Goal: Task Accomplishment & Management: Use online tool/utility

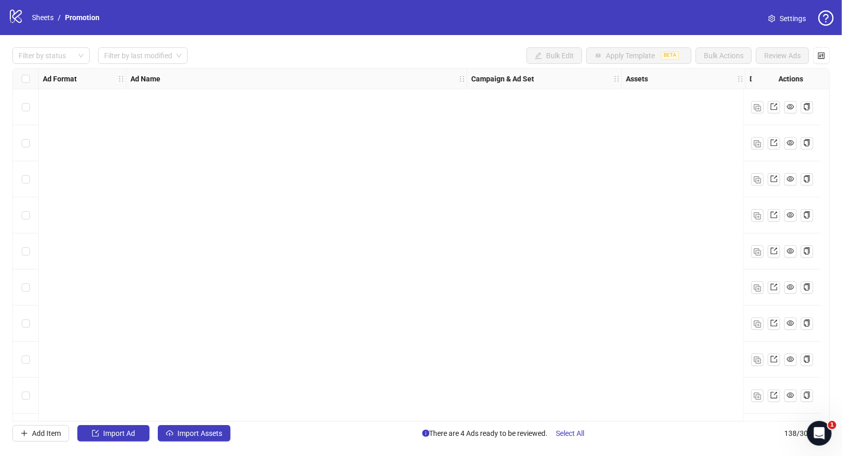
scroll to position [4651, 640]
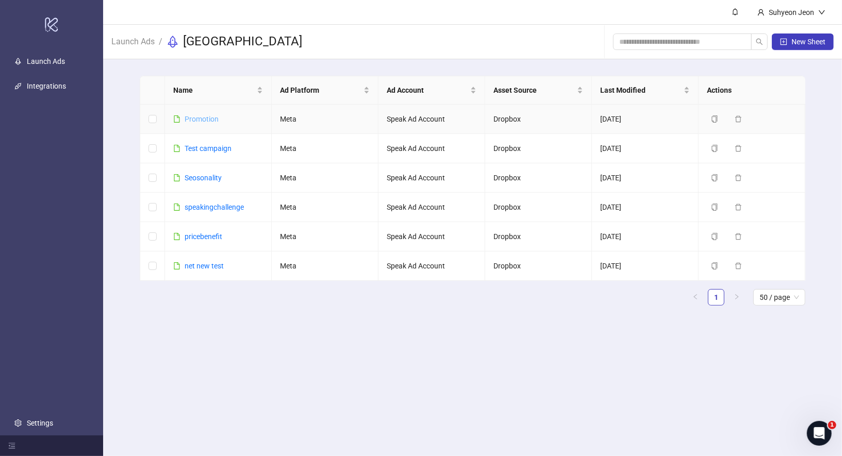
click at [201, 117] on link "Promotion" at bounding box center [202, 119] width 34 height 8
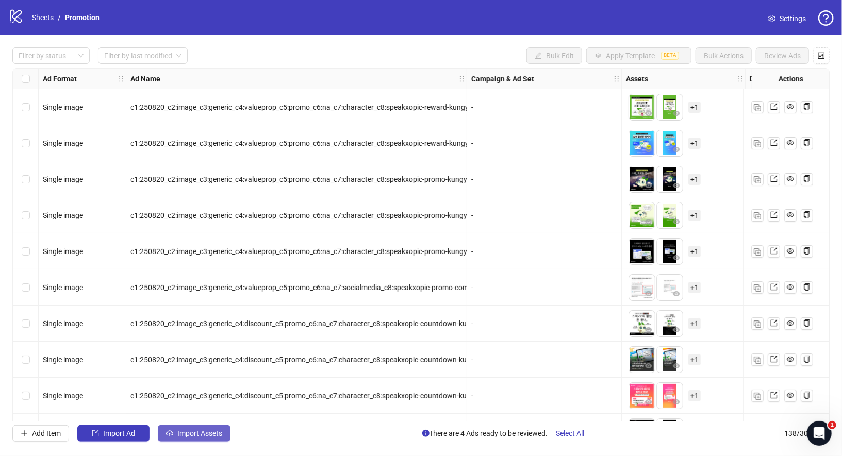
click at [213, 434] on span "Import Assets" at bounding box center [199, 433] width 45 height 8
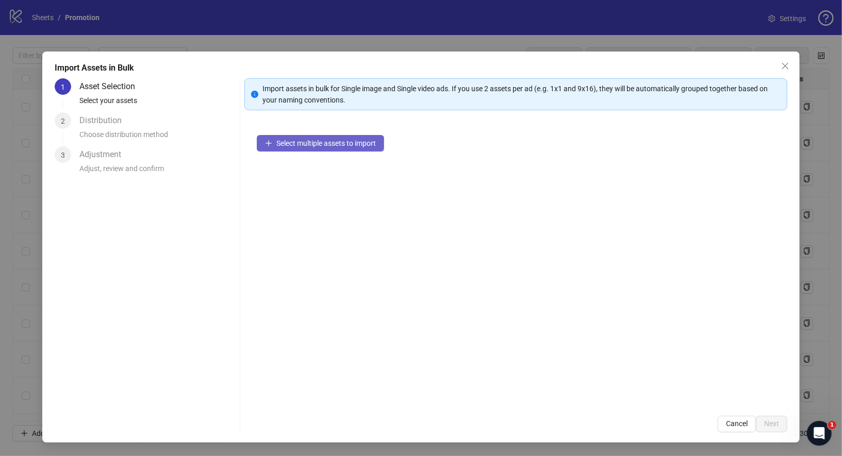
click at [351, 143] on span "Select multiple assets to import" at bounding box center [325, 143] width 99 height 8
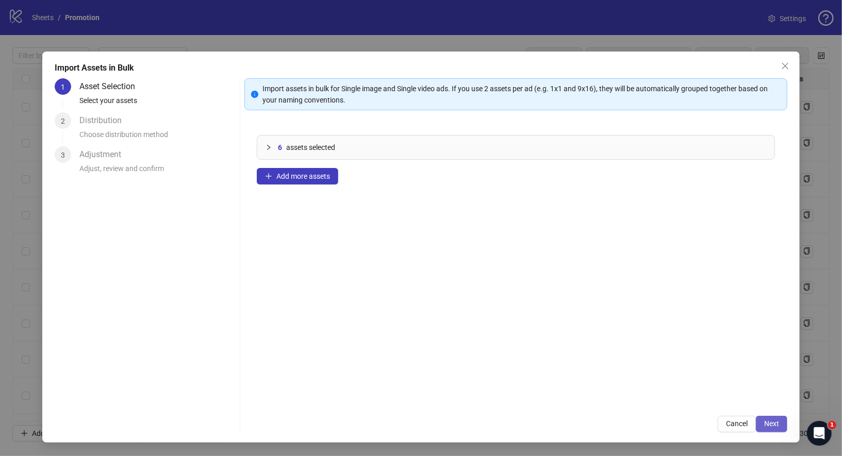
click at [770, 423] on span "Next" at bounding box center [771, 424] width 15 height 8
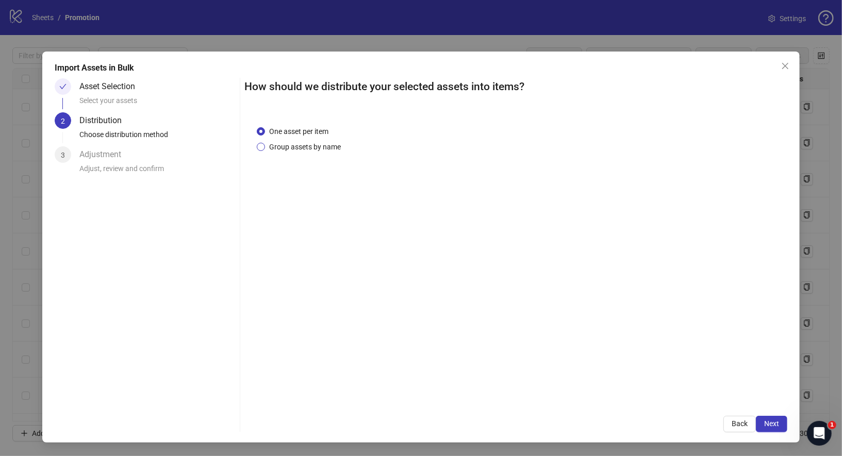
click at [309, 146] on span "Group assets by name" at bounding box center [305, 146] width 80 height 11
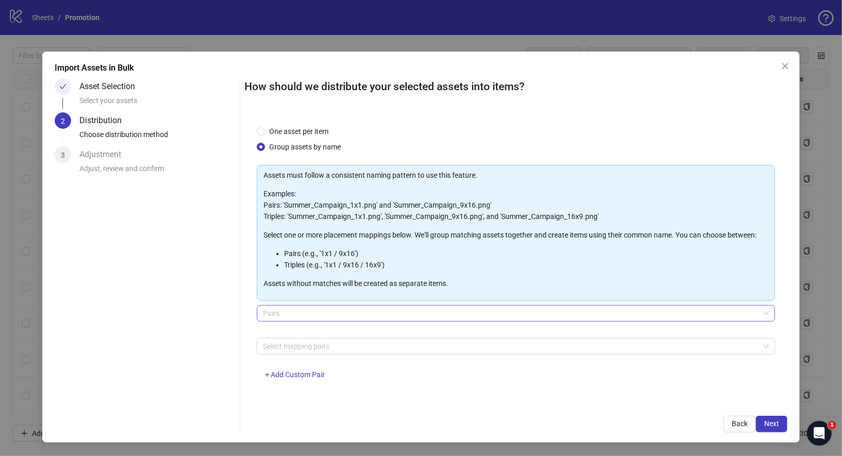
click at [325, 311] on span "Pairs" at bounding box center [516, 313] width 506 height 15
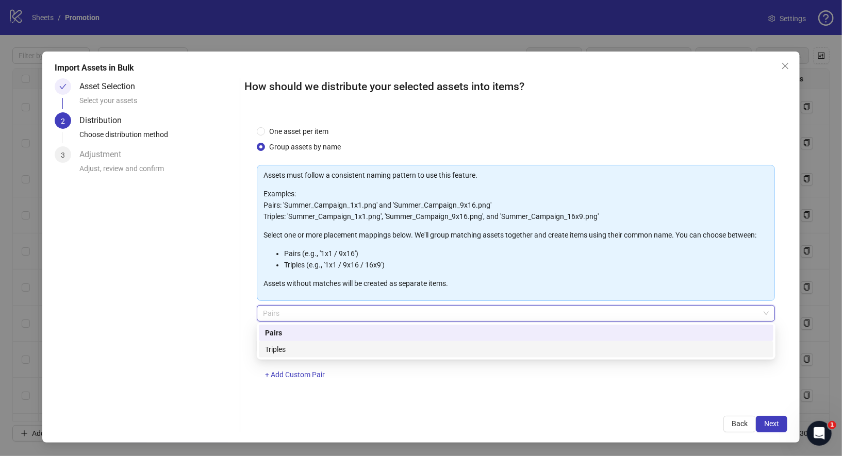
click at [323, 348] on div "Triples" at bounding box center [516, 349] width 502 height 11
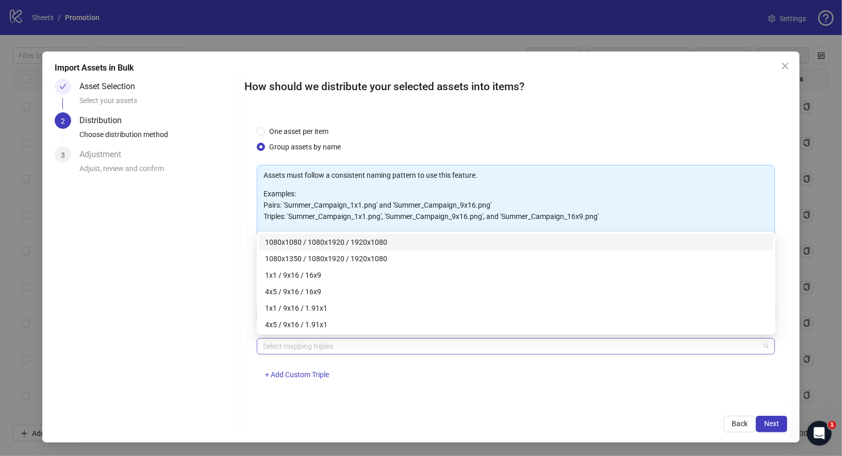
click at [358, 347] on div at bounding box center [511, 346] width 504 height 14
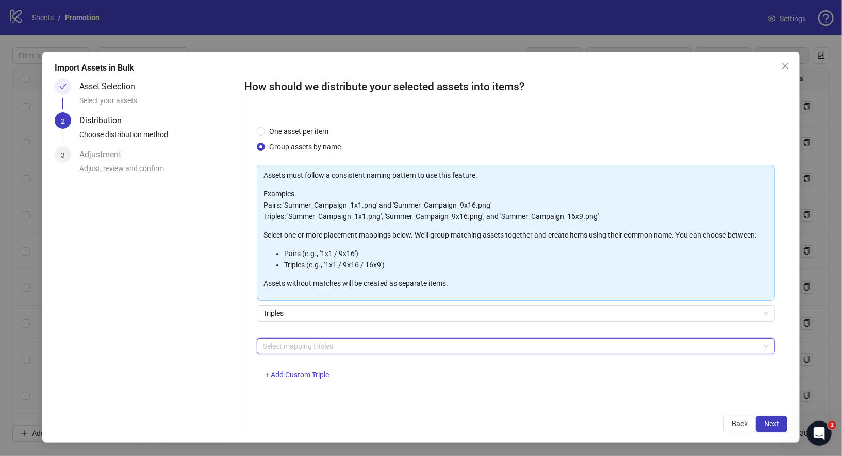
click at [315, 353] on div "Select mapping triples" at bounding box center [516, 346] width 519 height 16
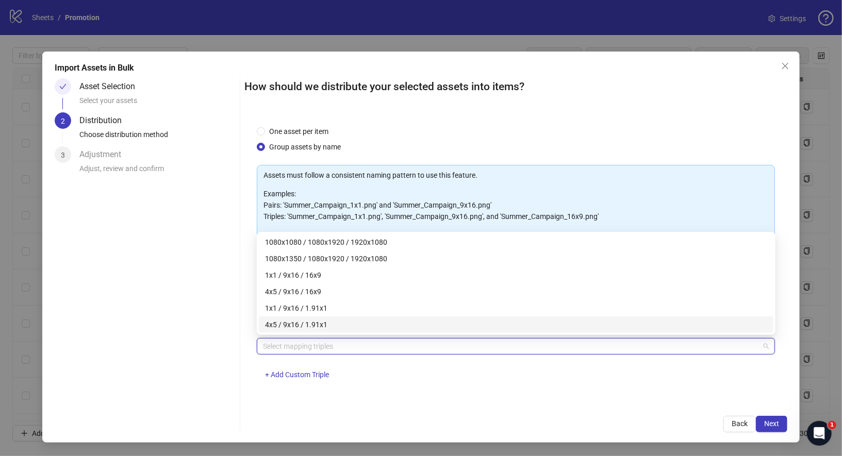
paste input "**********"
type input "**********"
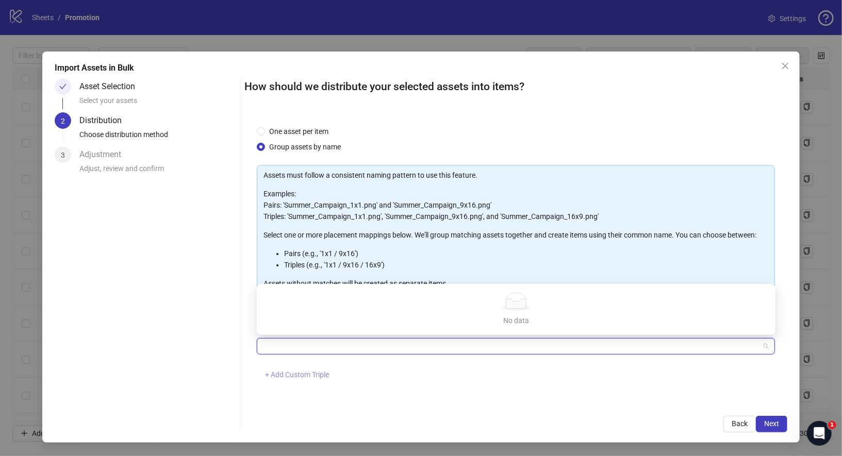
click at [309, 374] on span "+ Add Custom Triple" at bounding box center [297, 375] width 64 height 8
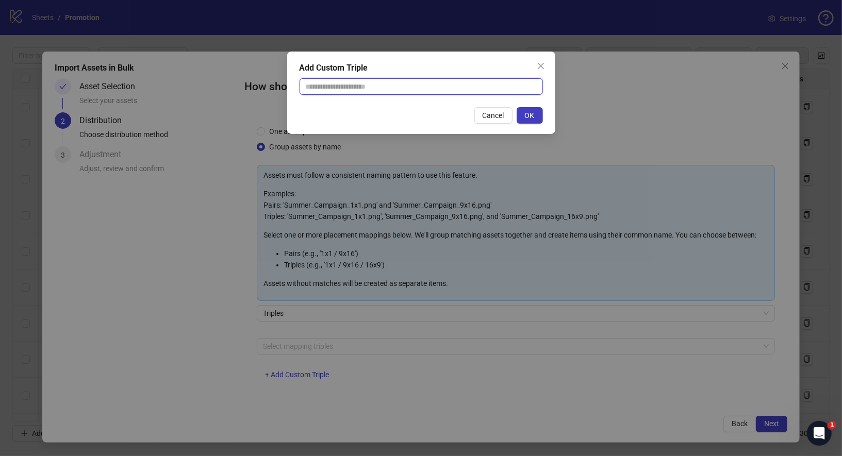
click at [371, 92] on input "text" at bounding box center [420, 86] width 243 height 16
paste input "**********"
type input "**********"
click at [526, 114] on span "OK" at bounding box center [530, 115] width 10 height 8
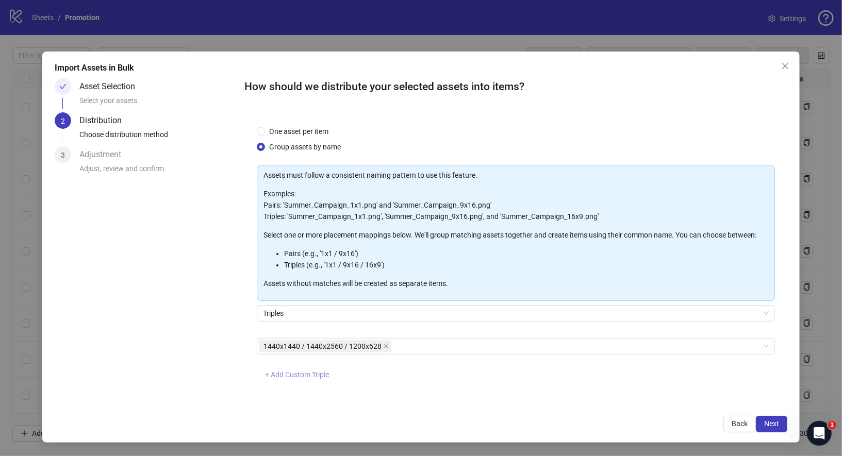
click at [313, 375] on span "+ Add Custom Triple" at bounding box center [297, 375] width 64 height 8
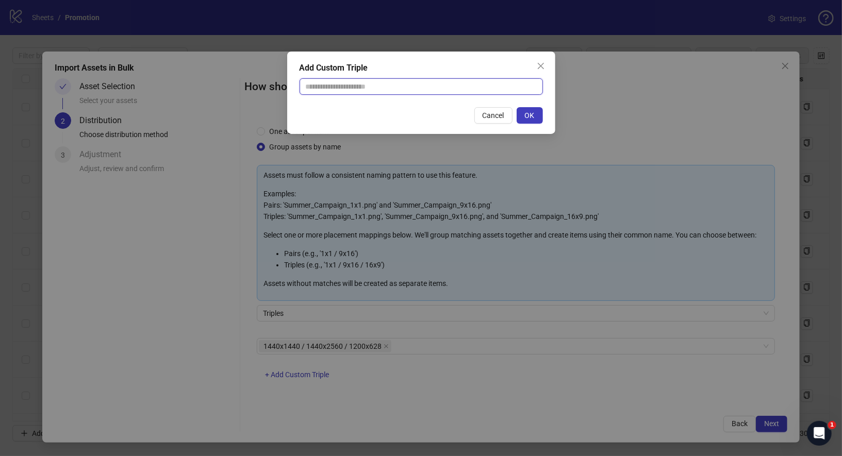
click at [397, 81] on input "text" at bounding box center [420, 86] width 243 height 16
paste input "**********"
type input "**********"
click at [530, 116] on span "OK" at bounding box center [530, 115] width 10 height 8
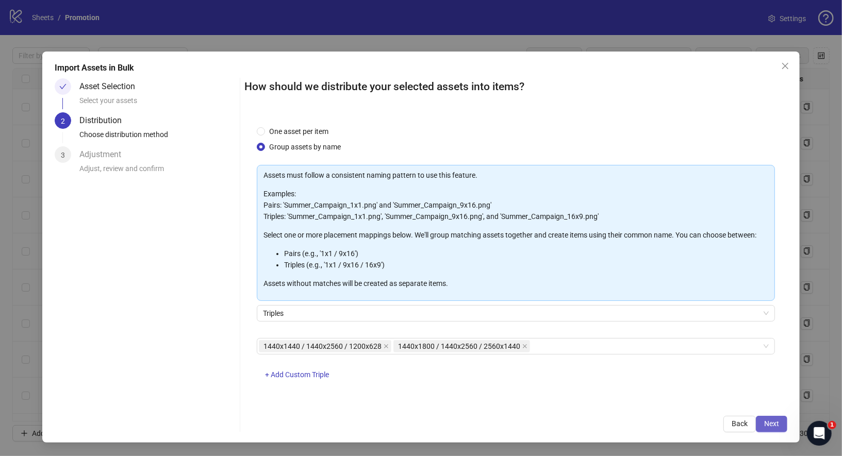
click at [760, 424] on button "Next" at bounding box center [771, 424] width 31 height 16
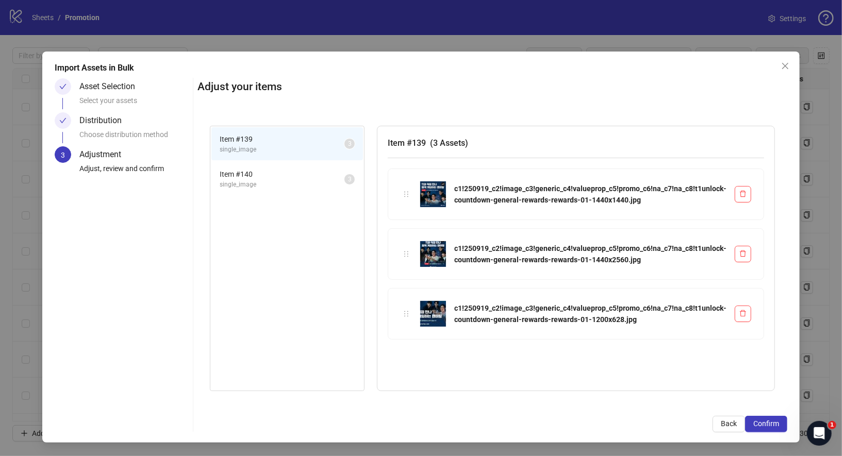
click at [282, 194] on li "Item # 140 single_image 3" at bounding box center [287, 179] width 152 height 34
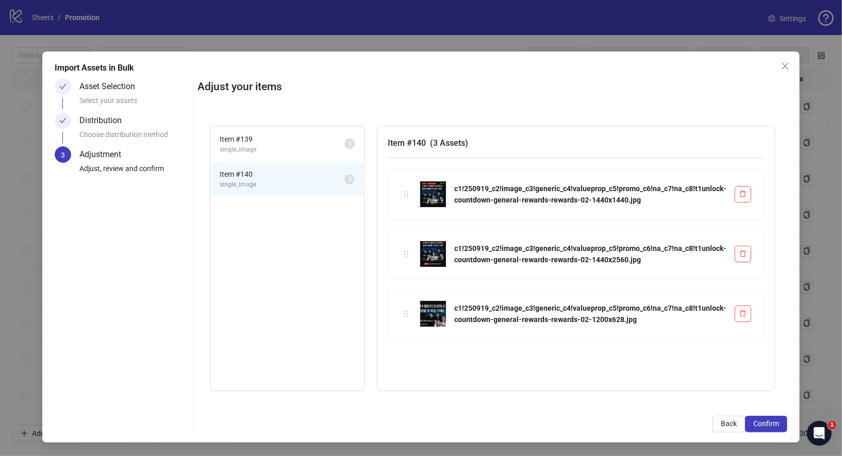
click at [284, 184] on span "single_image" at bounding box center [282, 185] width 125 height 10
click at [777, 421] on span "Confirm" at bounding box center [766, 424] width 26 height 8
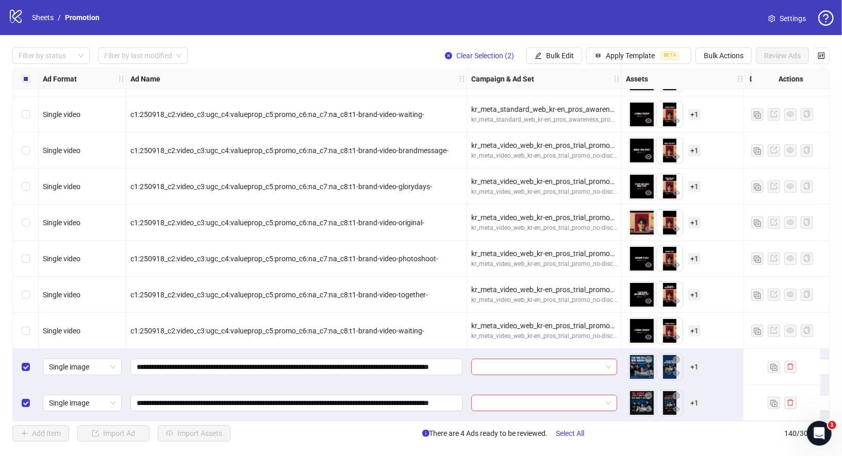
scroll to position [4723, 0]
click at [557, 56] on span "Bulk Edit" at bounding box center [560, 56] width 28 height 8
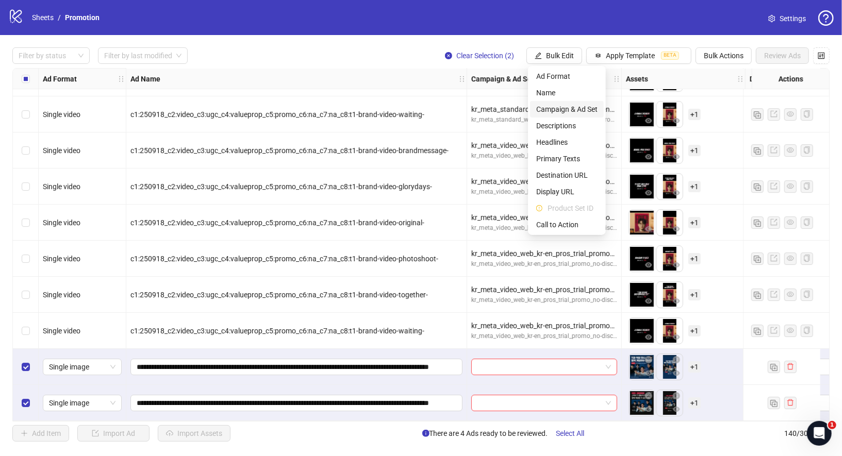
click at [574, 108] on span "Campaign & Ad Set" at bounding box center [566, 109] width 61 height 11
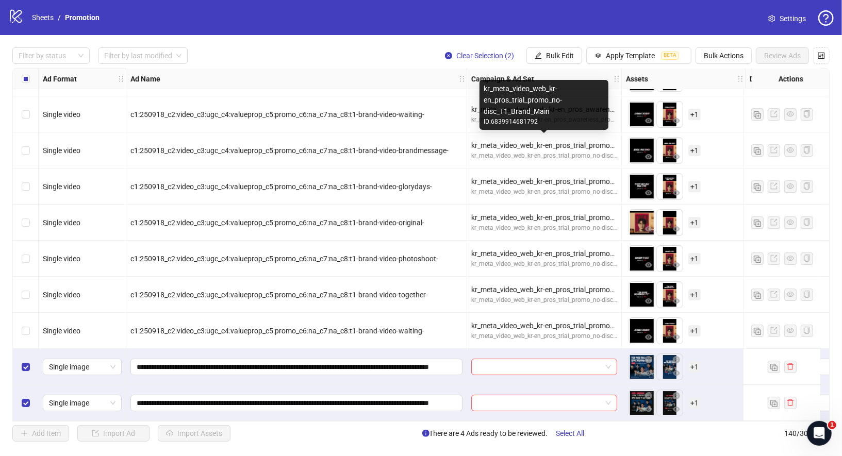
click at [498, 108] on div "kr_meta_video_web_kr-en_pros_trial_promo_no-disc_T1_Brand_Main" at bounding box center [544, 100] width 121 height 34
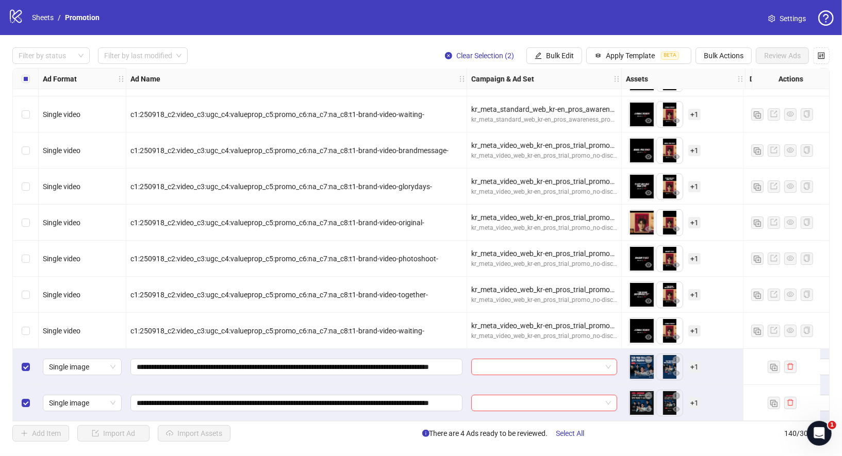
click at [542, 65] on div "Filter by status Filter by last modified Clear Selection (2) Bulk Edit Apply Te…" at bounding box center [421, 244] width 842 height 419
click at [545, 57] on button "Bulk Edit" at bounding box center [554, 55] width 56 height 16
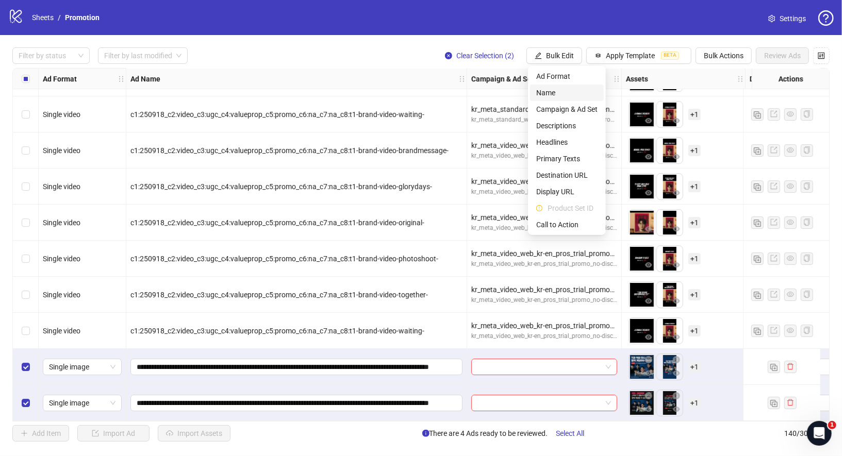
click at [564, 92] on span "Name" at bounding box center [566, 92] width 61 height 11
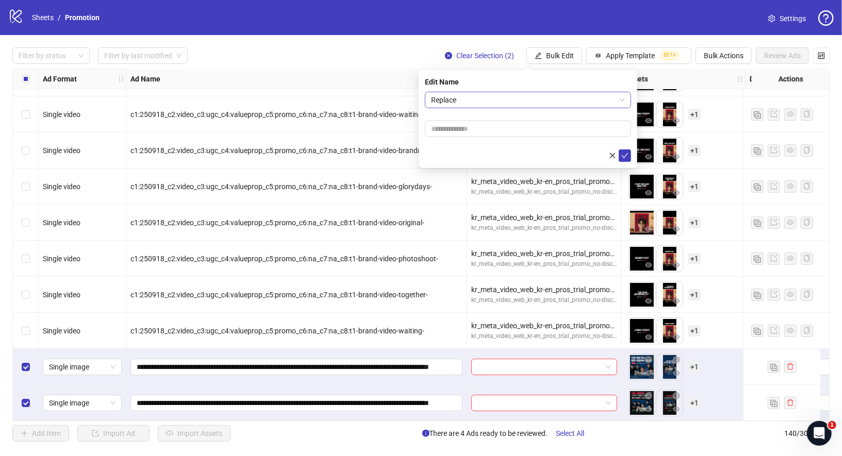
click at [468, 98] on span "Replace" at bounding box center [528, 99] width 194 height 15
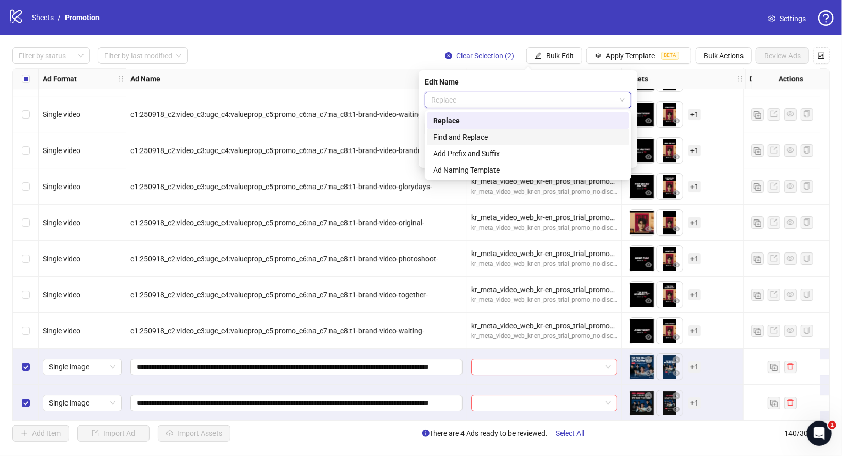
click at [463, 134] on div "Find and Replace" at bounding box center [528, 136] width 190 height 11
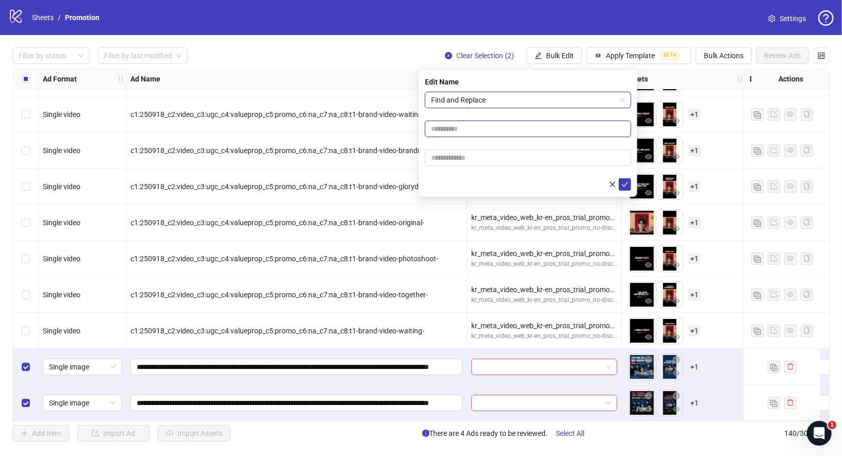
click at [488, 130] on input "text" at bounding box center [528, 129] width 206 height 16
type input "*"
click at [474, 164] on input "text" at bounding box center [528, 157] width 206 height 16
click at [468, 136] on input "*" at bounding box center [528, 129] width 206 height 16
type input "*"
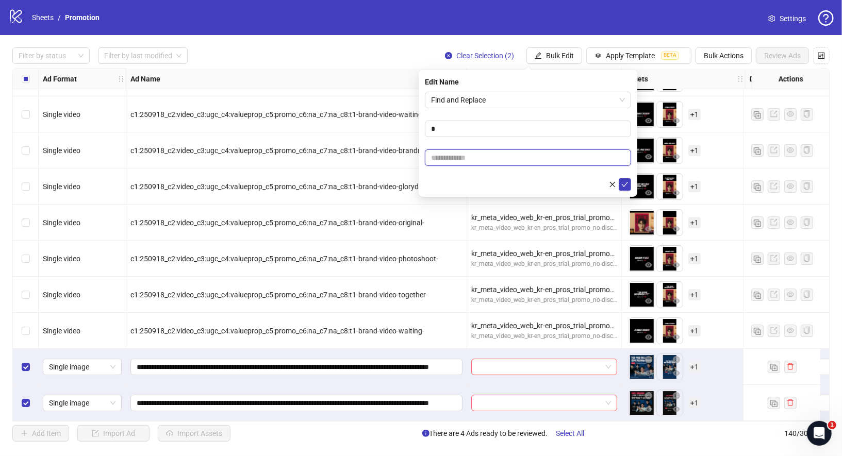
click at [468, 159] on input "text" at bounding box center [528, 157] width 206 height 16
type input "*"
click at [625, 184] on icon "check" at bounding box center [625, 184] width 7 height 5
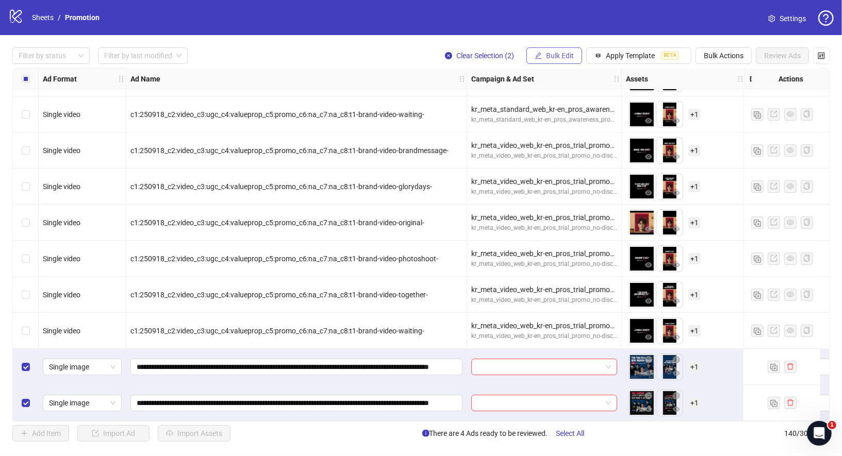
click at [549, 51] on button "Bulk Edit" at bounding box center [554, 55] width 56 height 16
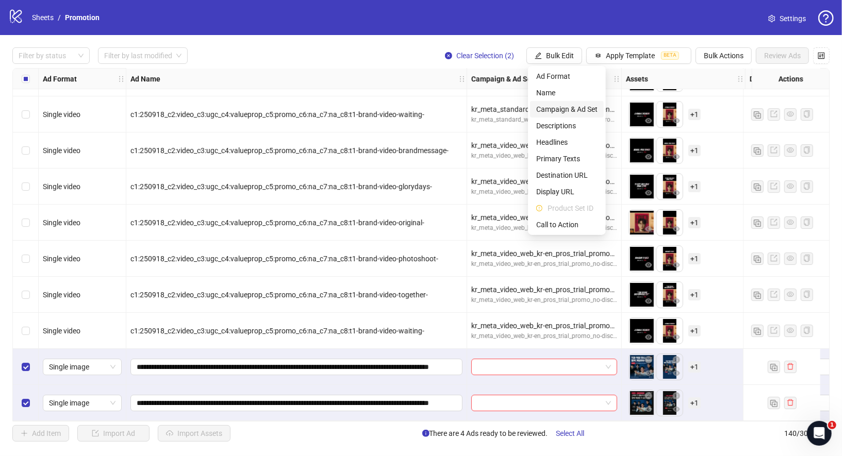
click at [574, 109] on span "Campaign & Ad Set" at bounding box center [566, 109] width 61 height 11
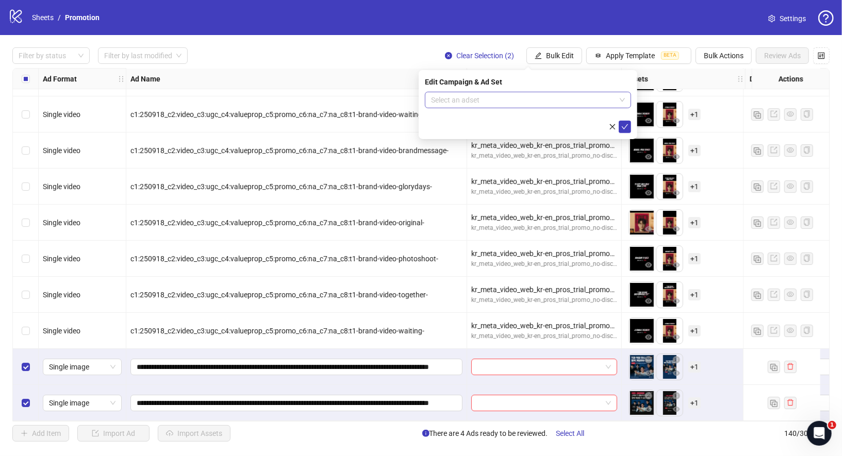
click at [513, 98] on input "search" at bounding box center [523, 99] width 185 height 15
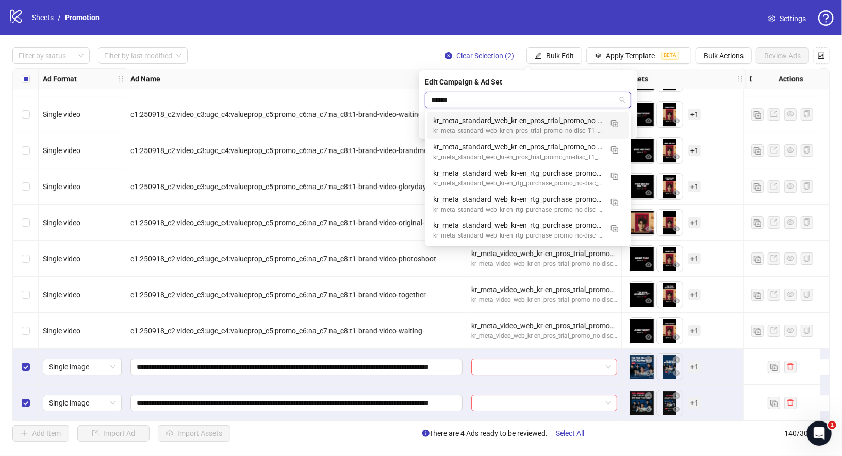
type input "******"
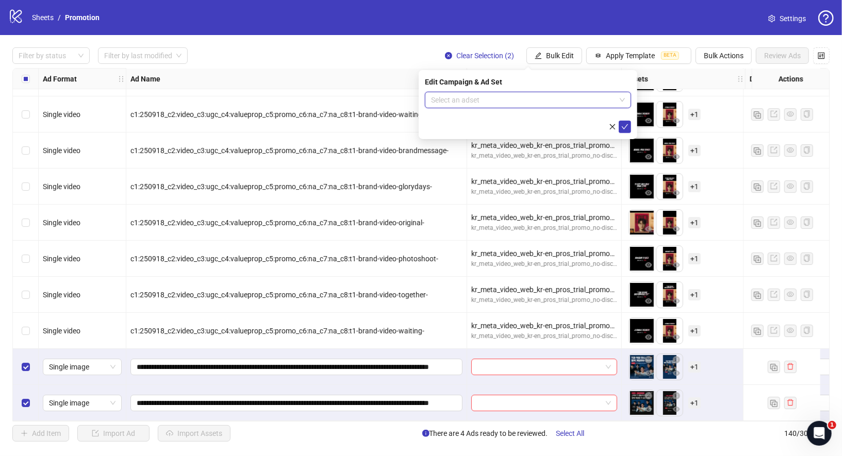
click at [494, 100] on input "search" at bounding box center [523, 99] width 185 height 15
paste input "**********"
type input "**********"
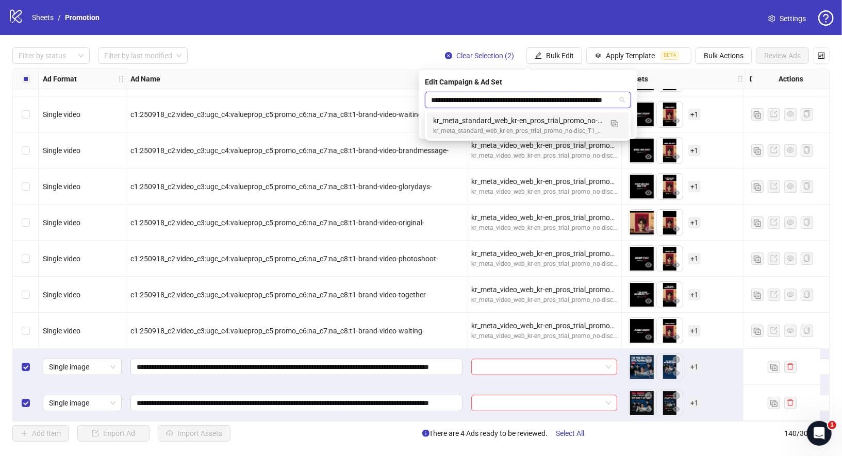
scroll to position [0, 44]
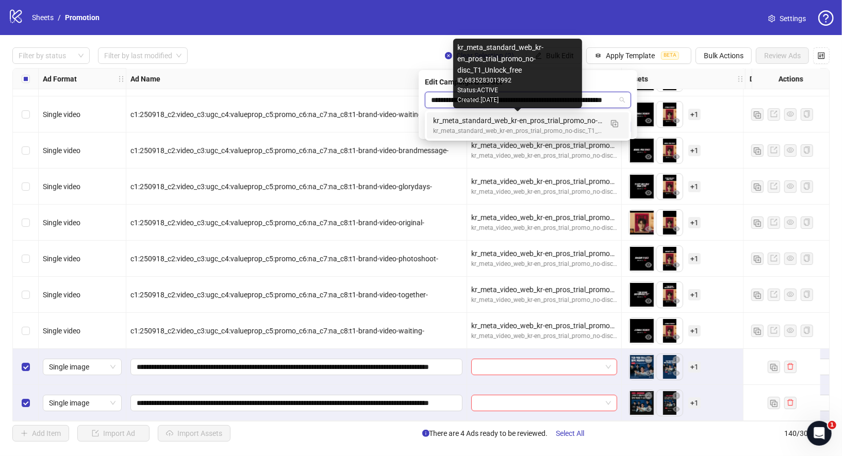
click at [531, 121] on div "kr_meta_standard_web_kr-en_pros_trial_promo_no-disc_T1_Unlock_free" at bounding box center [517, 120] width 169 height 11
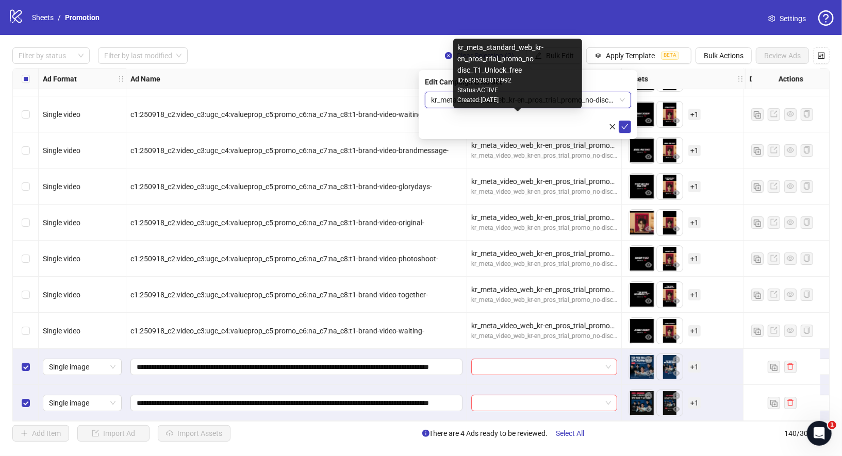
scroll to position [0, 0]
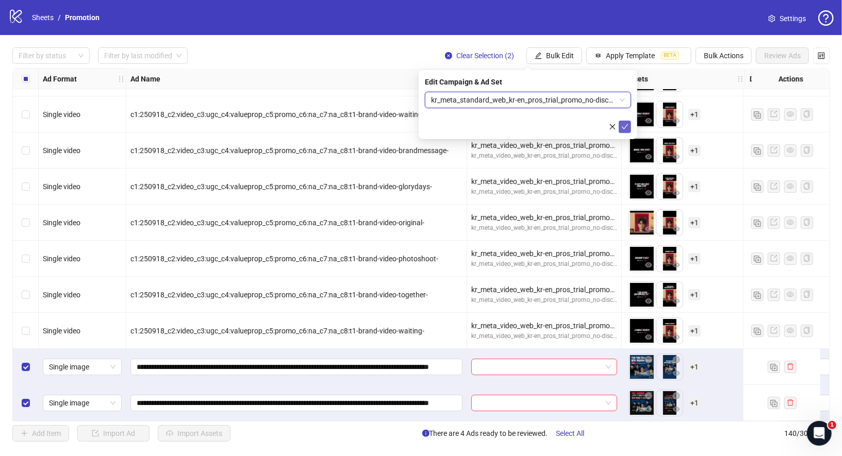
click at [628, 125] on button "submit" at bounding box center [625, 127] width 12 height 12
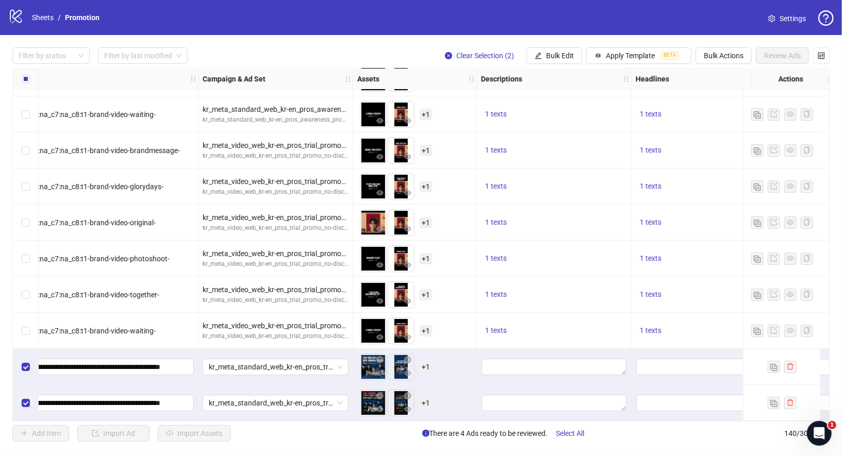
scroll to position [4723, 285]
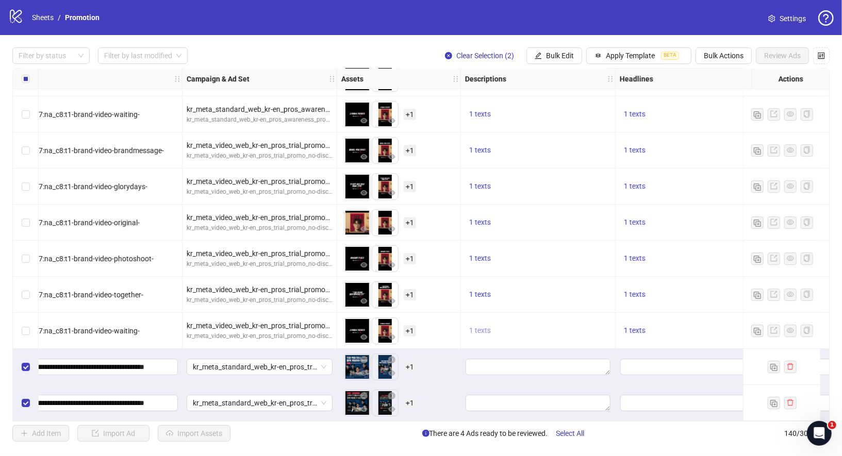
click at [484, 328] on span "1 texts" at bounding box center [480, 330] width 22 height 8
drag, startPoint x: 553, startPoint y: 319, endPoint x: 625, endPoint y: 318, distance: 72.2
click at [625, 319] on div "지금 3초만에 신청하기" at bounding box center [584, 318] width 86 height 11
copy div "지금 3초만에 신청하기"
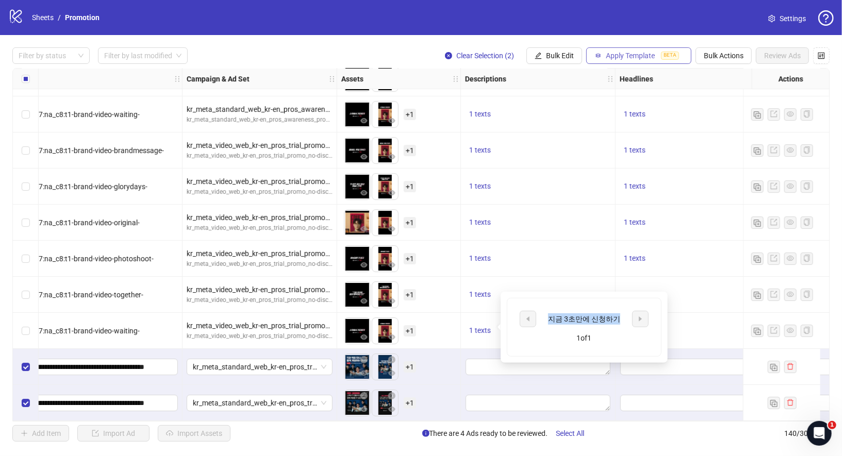
click at [634, 58] on span "Apply Template" at bounding box center [630, 56] width 49 height 8
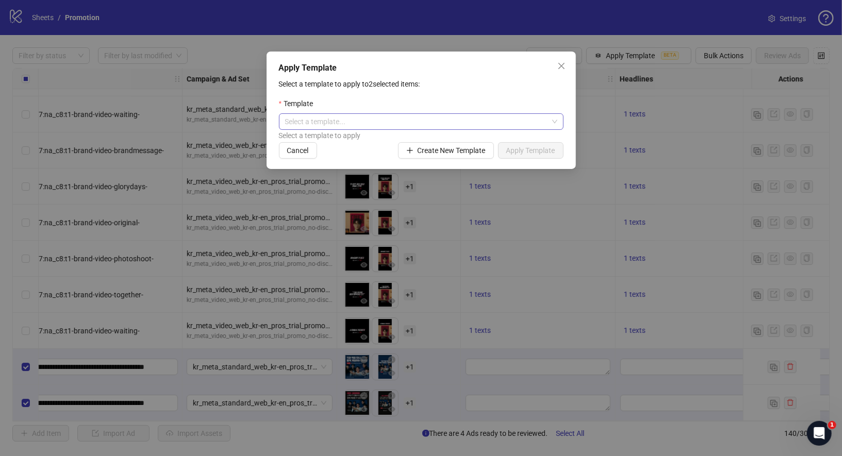
click at [435, 125] on input "search" at bounding box center [416, 121] width 263 height 15
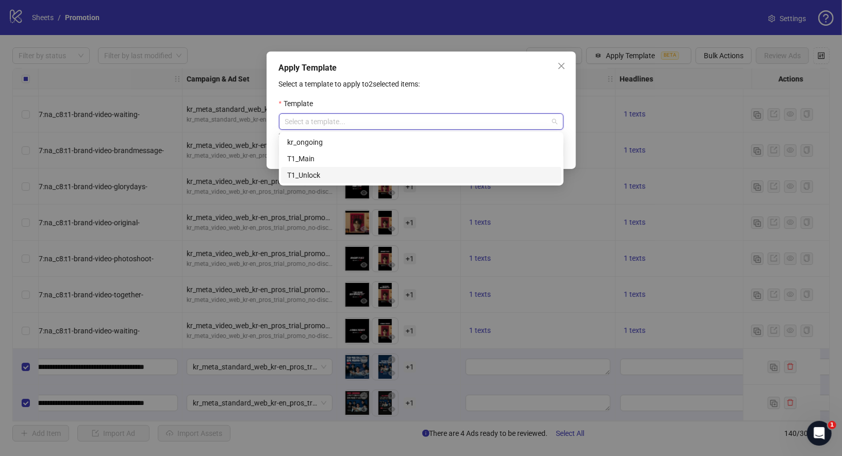
click at [354, 174] on div "T1_Unlock" at bounding box center [421, 175] width 268 height 11
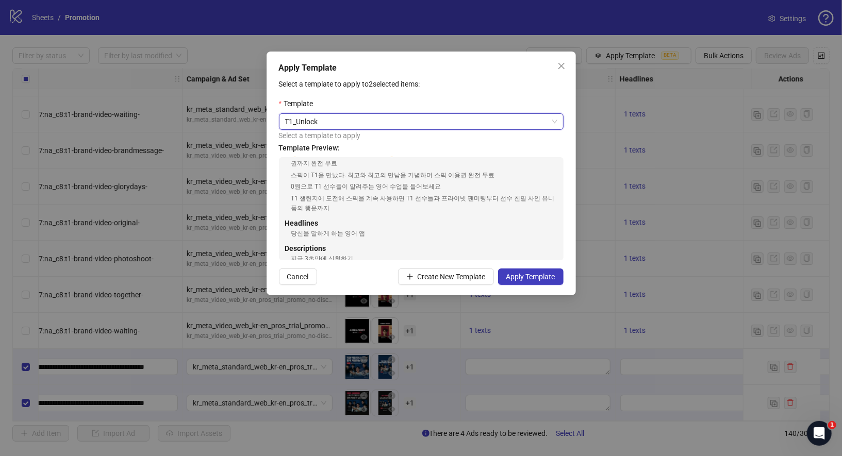
scroll to position [0, 0]
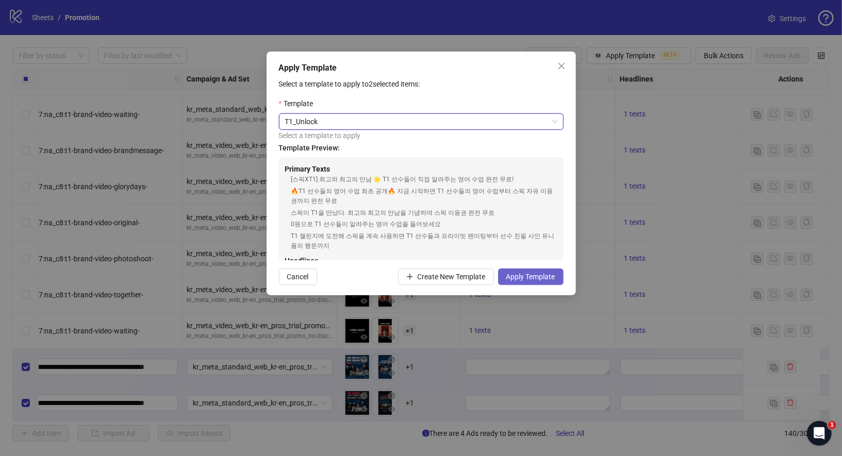
click at [545, 280] on span "Apply Template" at bounding box center [530, 277] width 49 height 8
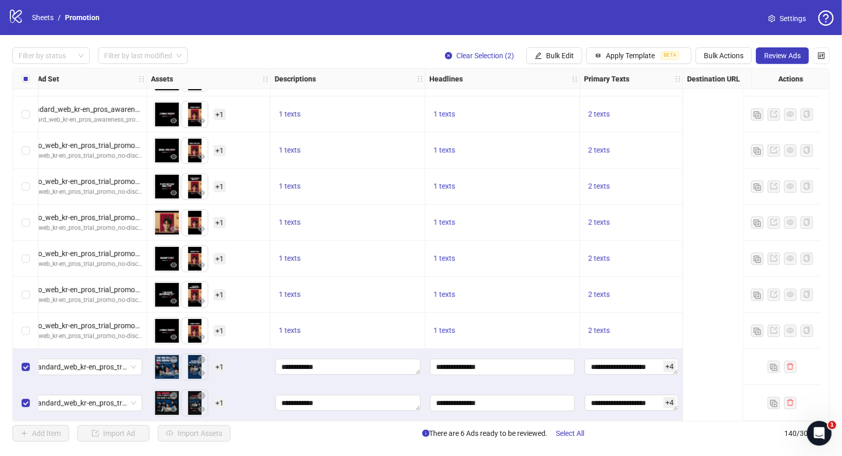
scroll to position [4723, 0]
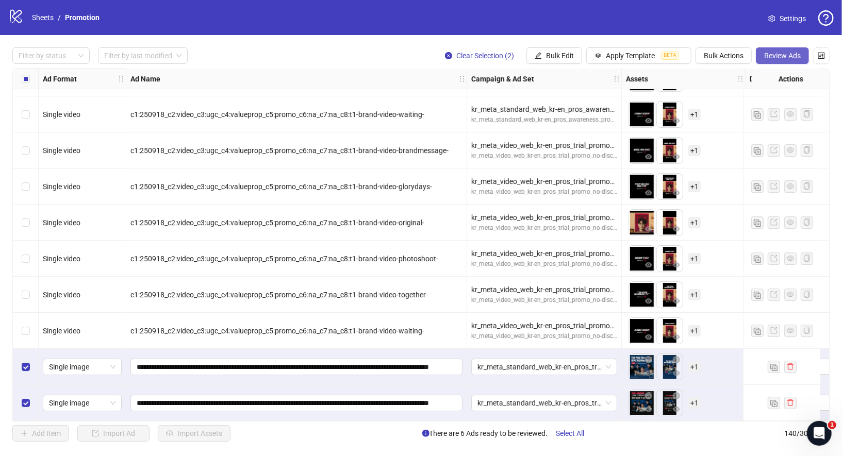
click at [780, 59] on span "Review Ads" at bounding box center [782, 56] width 37 height 8
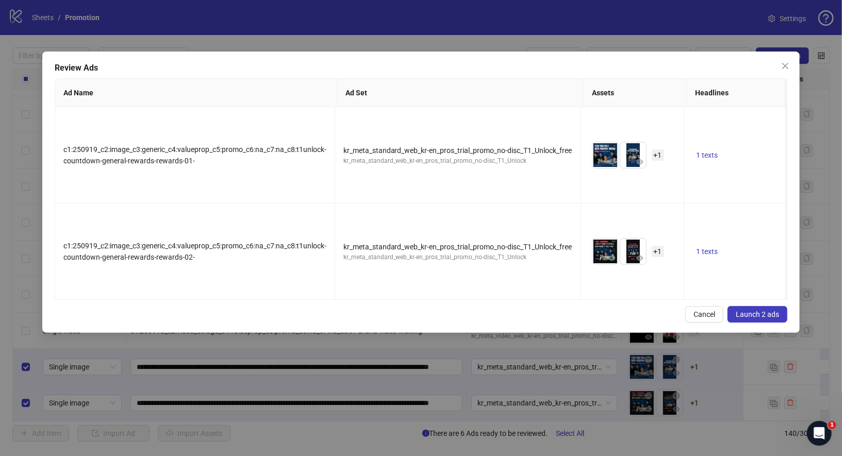
click at [764, 310] on span "Launch 2 ads" at bounding box center [757, 314] width 43 height 8
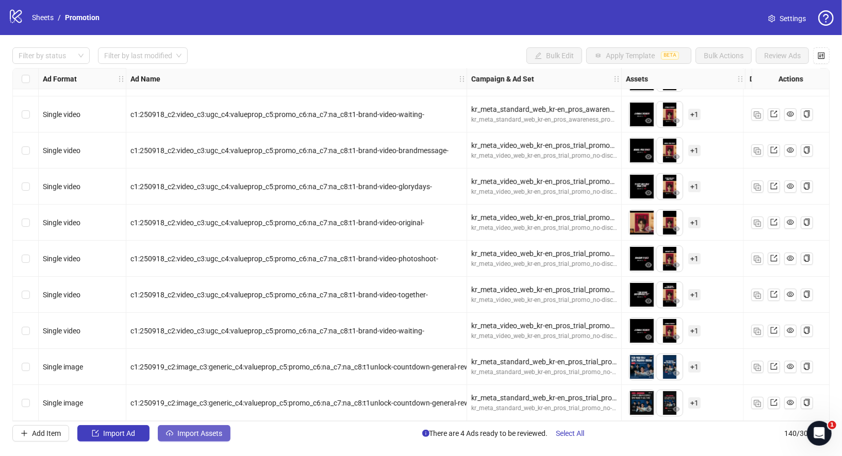
click at [187, 434] on span "Import Assets" at bounding box center [199, 433] width 45 height 8
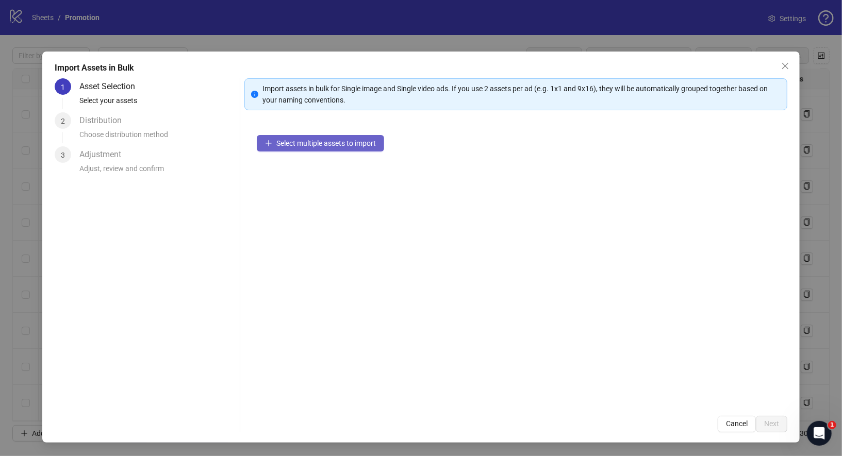
click at [343, 141] on span "Select multiple assets to import" at bounding box center [325, 143] width 99 height 8
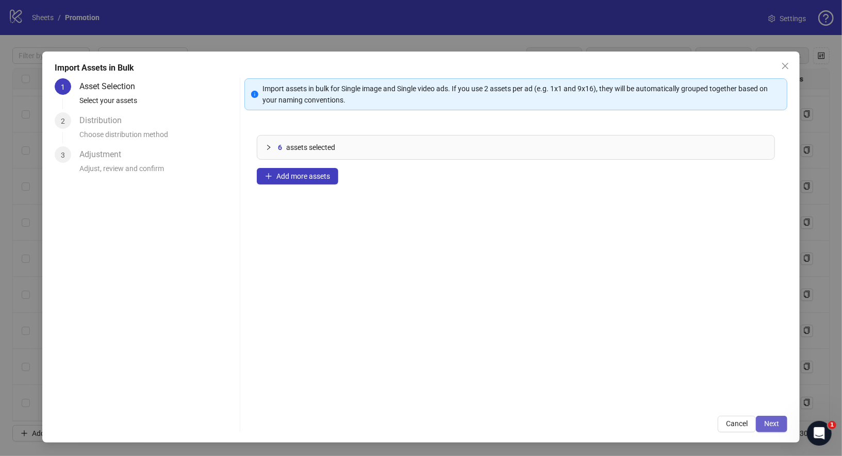
click at [784, 421] on button "Next" at bounding box center [771, 424] width 31 height 16
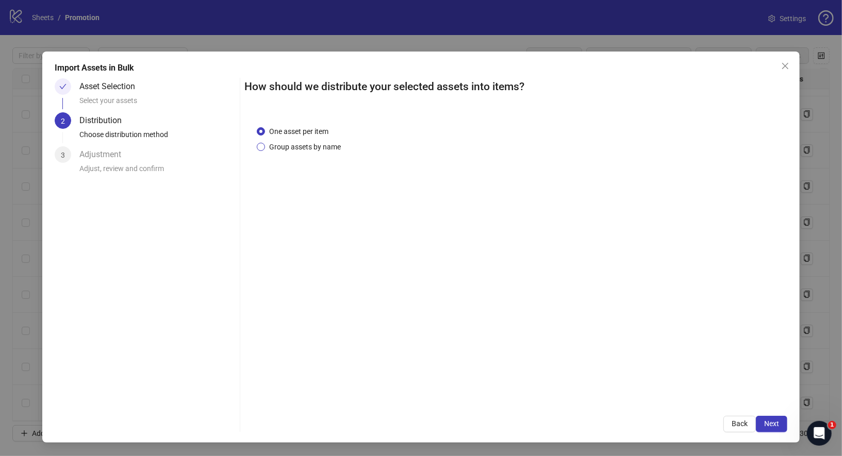
click at [300, 151] on span "Group assets by name" at bounding box center [305, 146] width 80 height 11
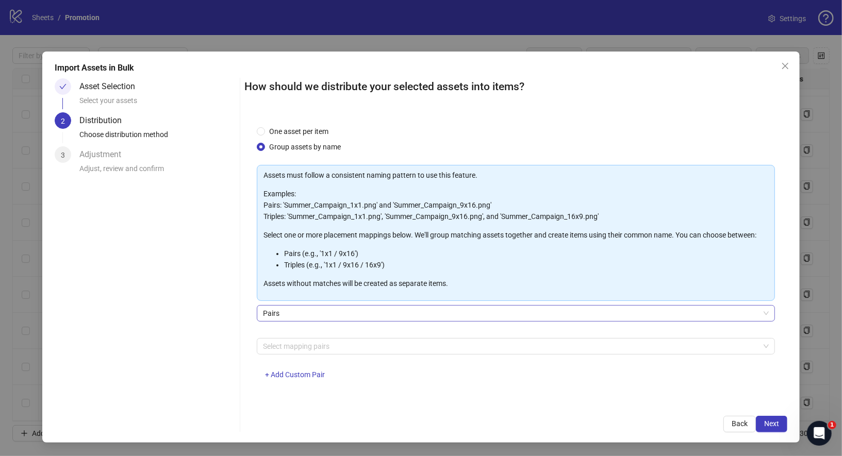
click at [430, 315] on span "Pairs" at bounding box center [516, 313] width 506 height 15
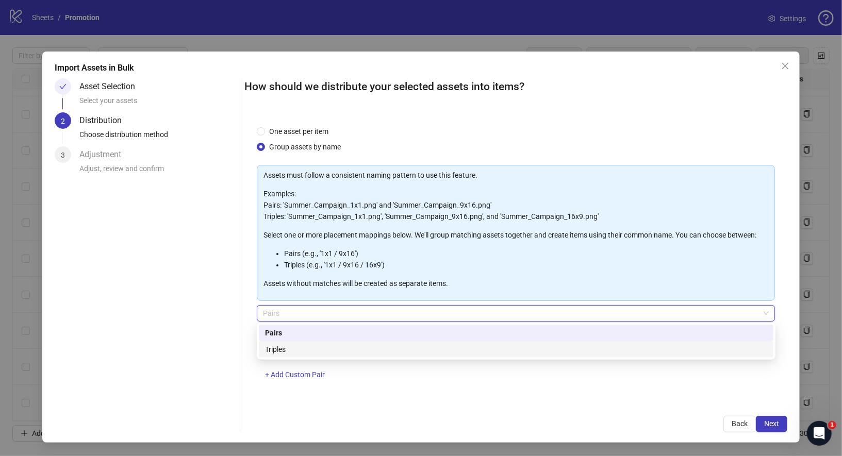
click at [354, 348] on div "Triples" at bounding box center [516, 349] width 502 height 11
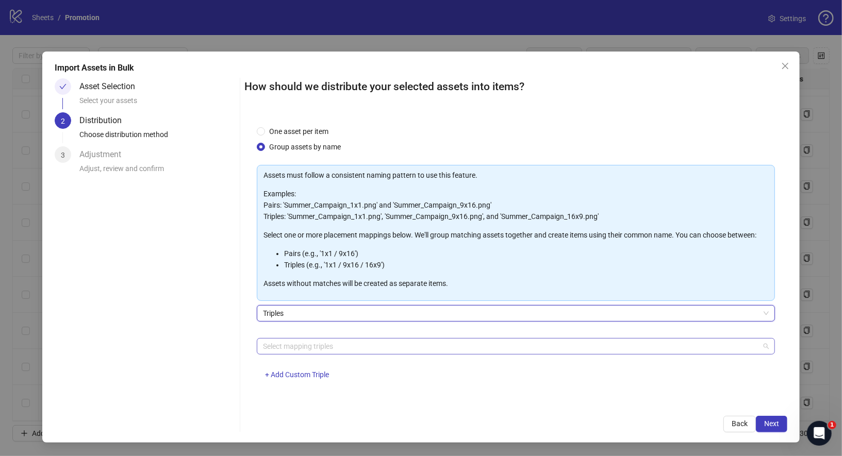
click at [364, 349] on div at bounding box center [511, 346] width 504 height 14
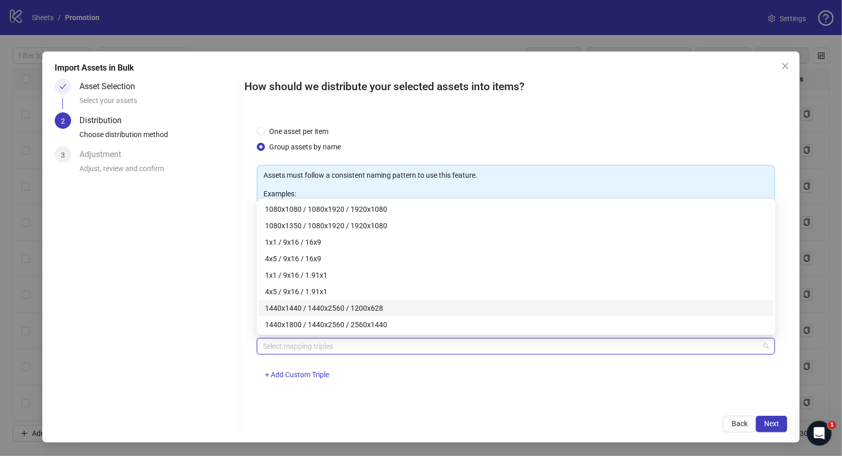
click at [359, 306] on div "1440x1440 / 1440x2560 / 1200x628" at bounding box center [516, 308] width 502 height 11
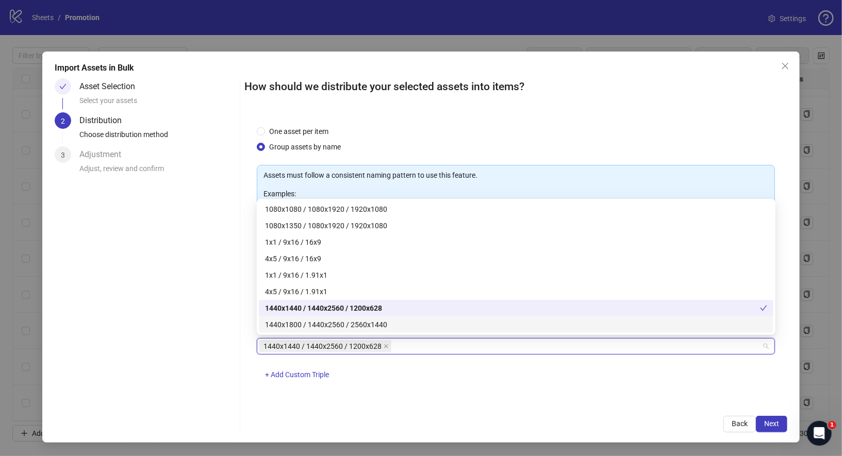
click at [359, 325] on div "1440x1800 / 1440x2560 / 2560x1440" at bounding box center [516, 324] width 502 height 11
click at [376, 388] on div "1440x1440 / 1440x2560 / 1200x628 1440x1800 / 1440x2560 / 2560x1440 + Add Custom…" at bounding box center [516, 365] width 519 height 54
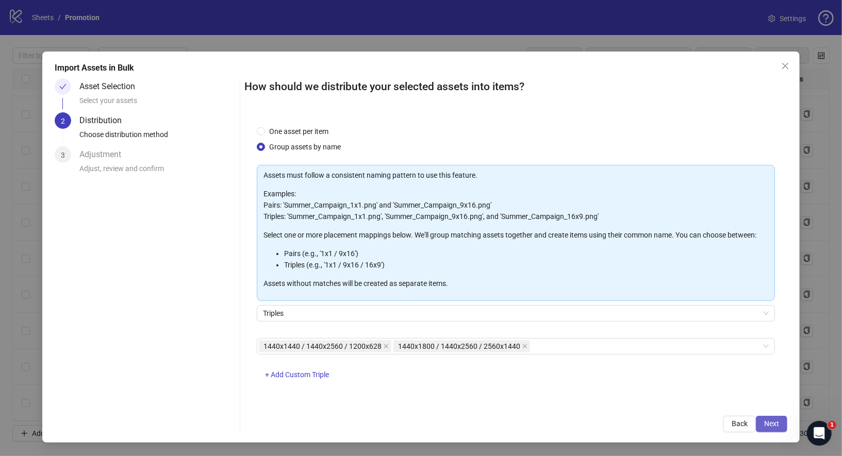
click at [768, 423] on span "Next" at bounding box center [771, 424] width 15 height 8
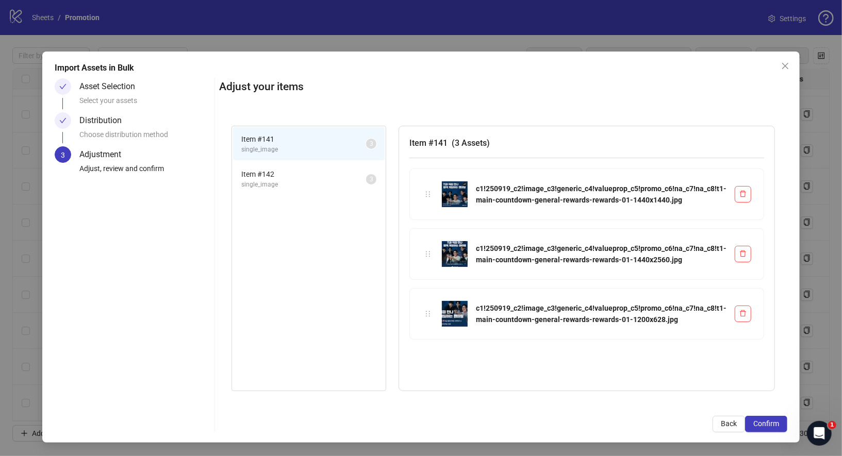
click at [294, 169] on span "Item # 142" at bounding box center [303, 174] width 125 height 11
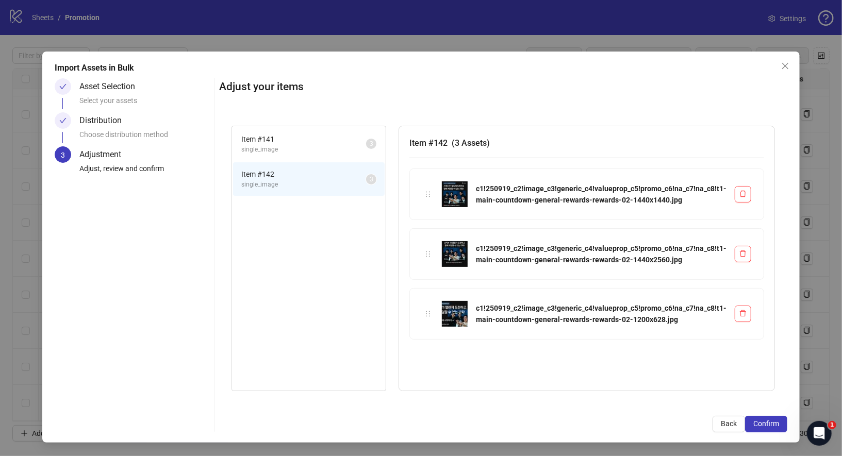
click at [291, 143] on span "Item # 141" at bounding box center [303, 139] width 125 height 11
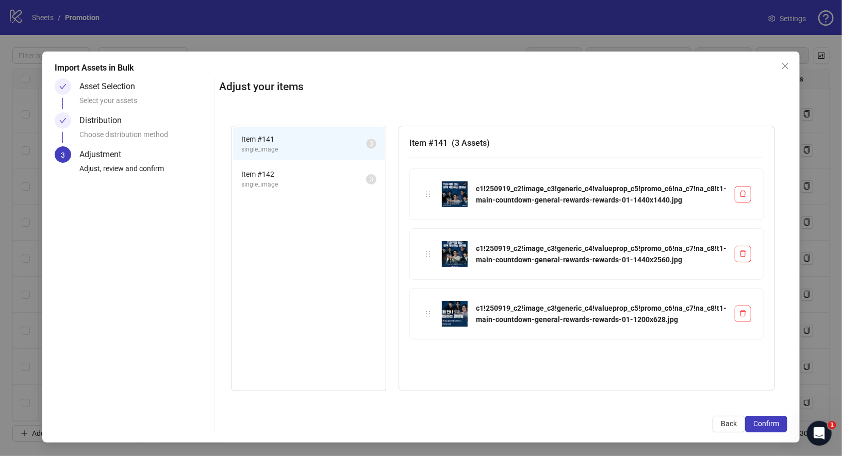
click at [259, 180] on span "single_image" at bounding box center [303, 185] width 125 height 10
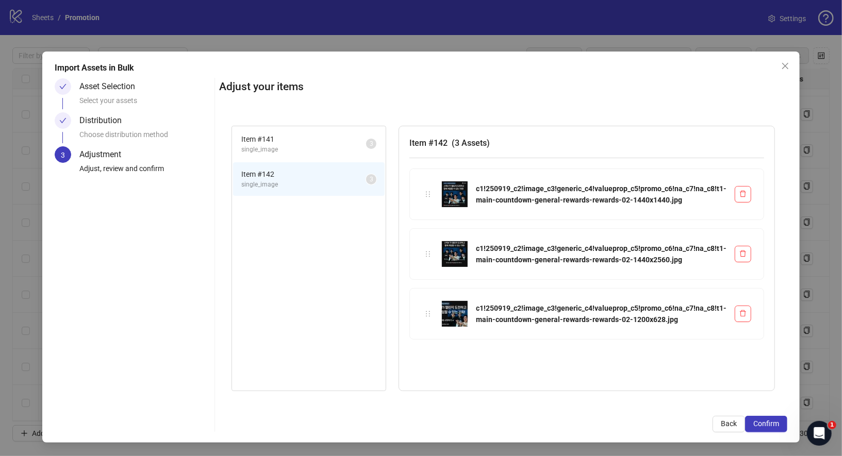
click at [276, 145] on span "single_image" at bounding box center [303, 150] width 125 height 10
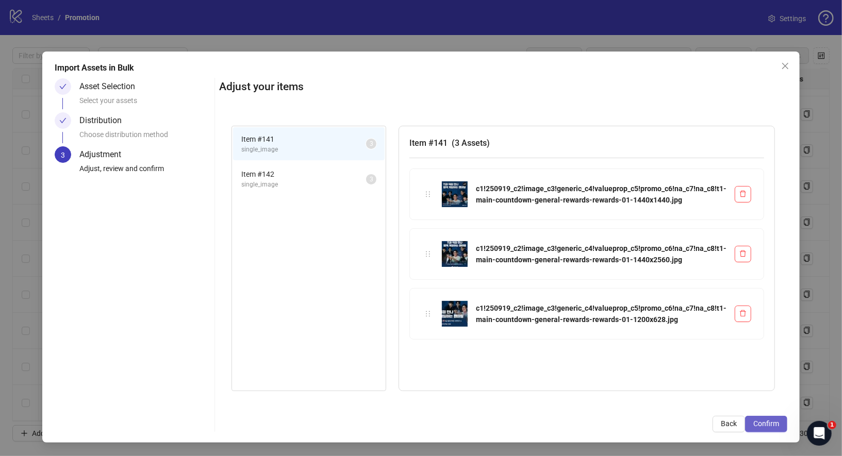
click at [769, 424] on span "Confirm" at bounding box center [766, 424] width 26 height 8
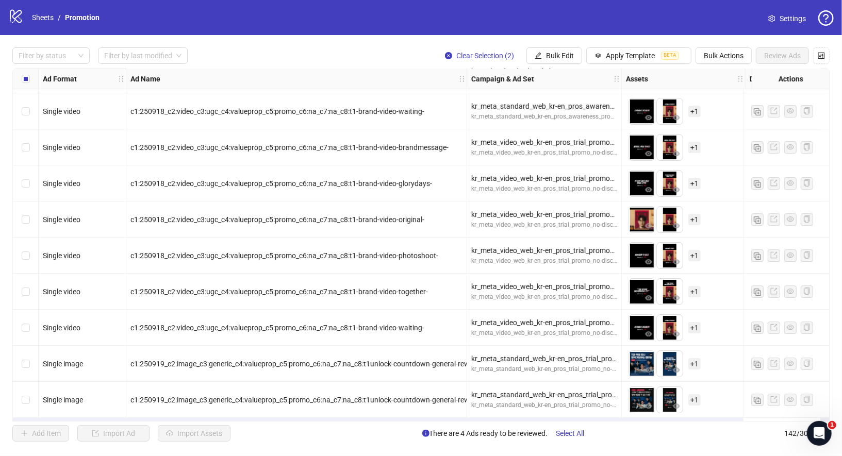
scroll to position [4795, 0]
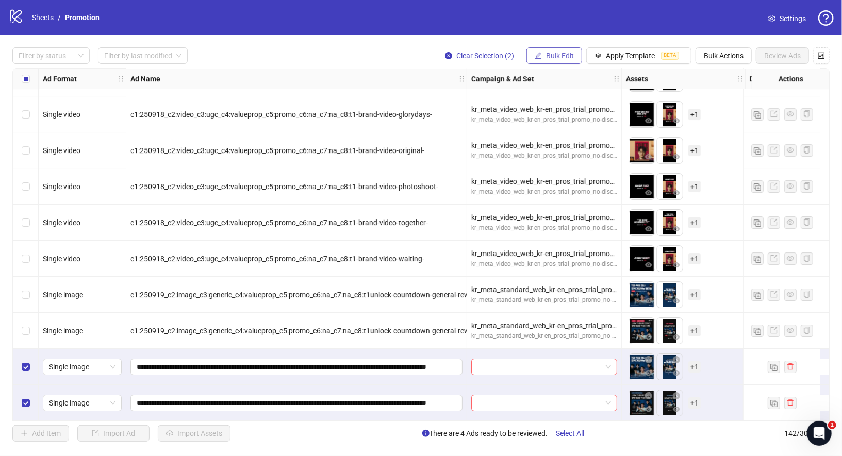
click at [558, 64] on button "Bulk Edit" at bounding box center [554, 55] width 56 height 16
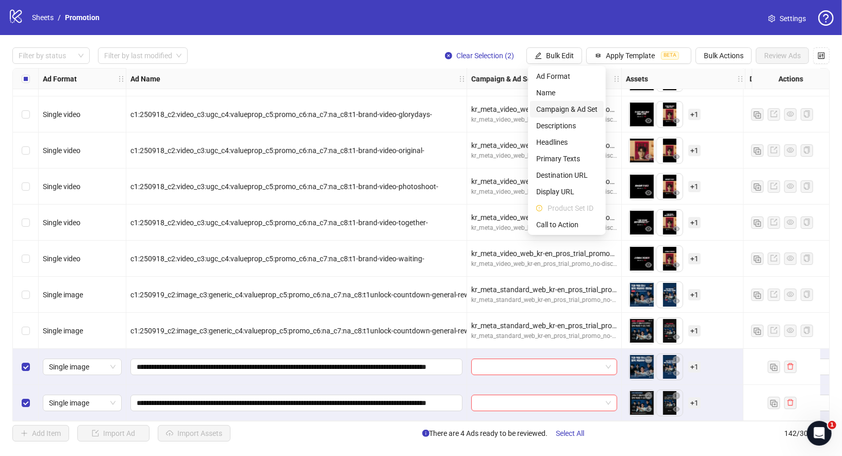
click at [582, 112] on span "Campaign & Ad Set" at bounding box center [566, 109] width 61 height 11
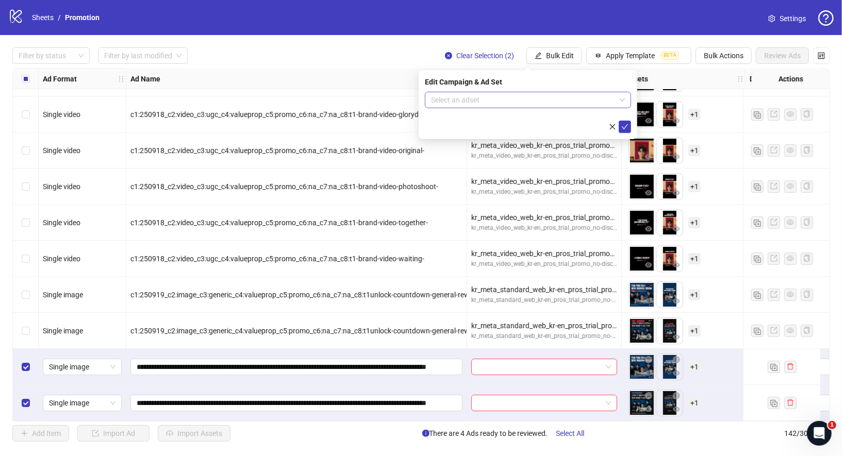
click at [507, 94] on input "search" at bounding box center [523, 99] width 185 height 15
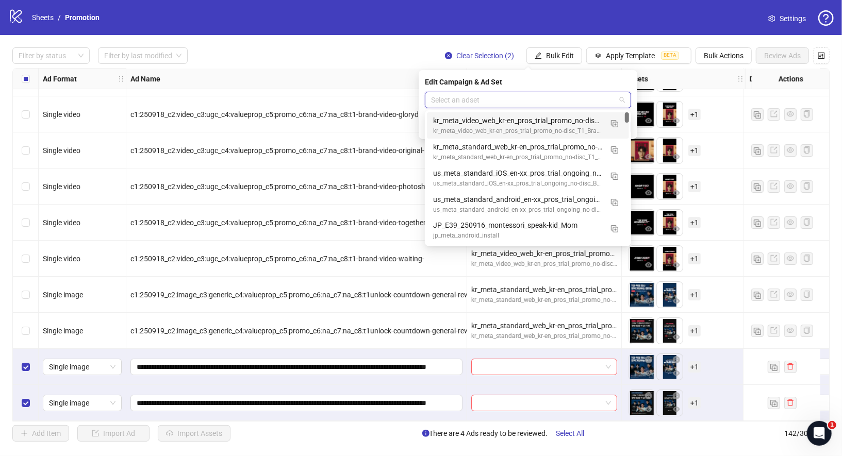
click at [508, 100] on input "search" at bounding box center [523, 99] width 185 height 15
paste input "**********"
type input "**********"
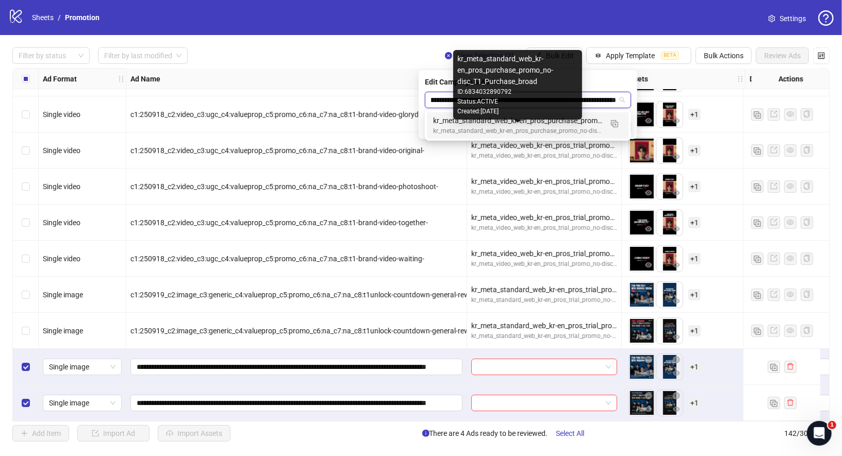
click at [553, 132] on div "kr_meta_standard_web_kr-en_pros_purchase_promo_no-disc_T1_Purchase_broad" at bounding box center [517, 131] width 169 height 10
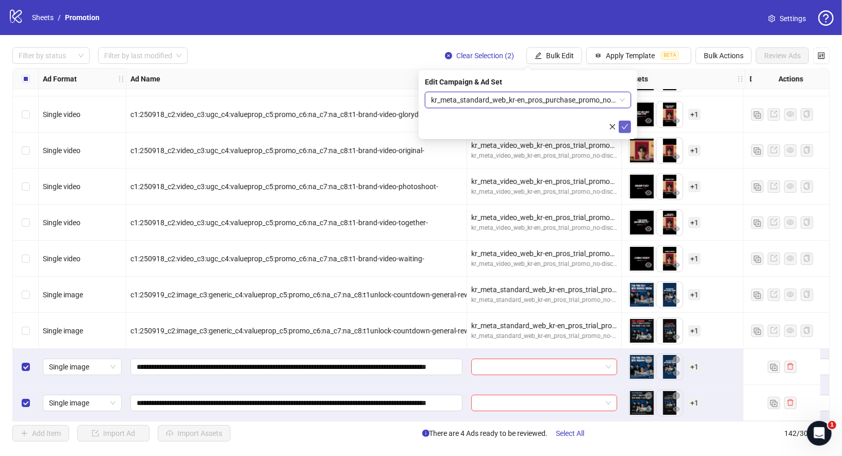
click at [625, 124] on icon "check" at bounding box center [624, 126] width 7 height 7
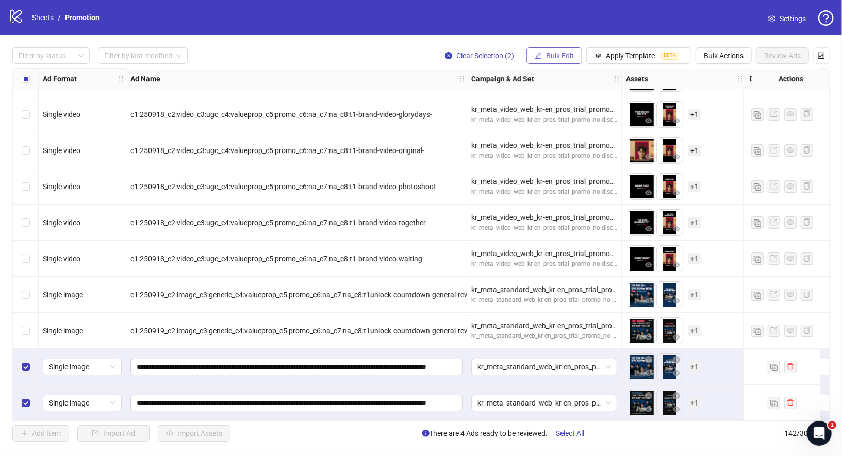
click at [567, 56] on span "Bulk Edit" at bounding box center [560, 56] width 28 height 8
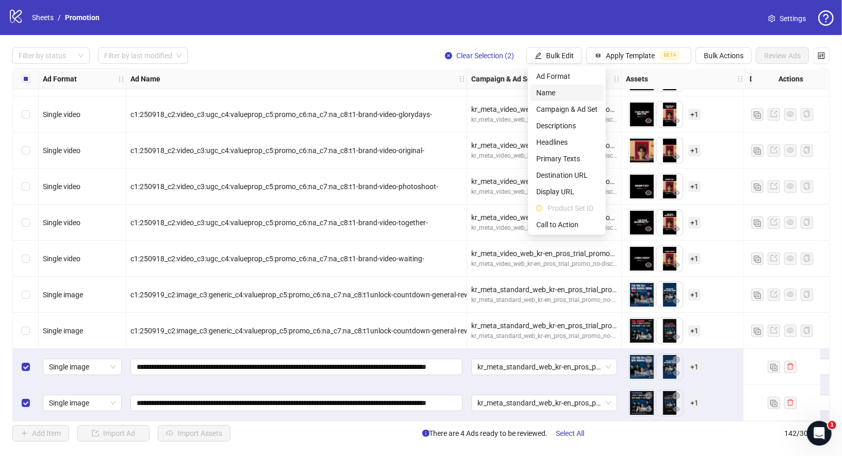
click at [573, 92] on span "Name" at bounding box center [566, 92] width 61 height 11
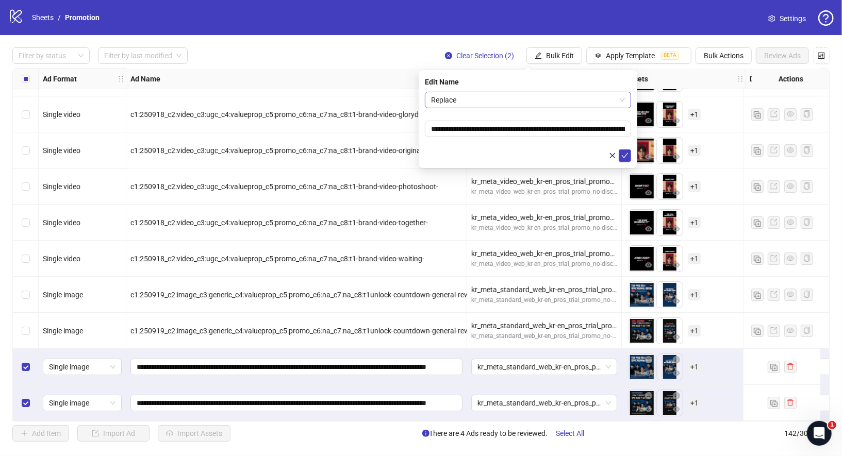
click at [544, 107] on span "Replace" at bounding box center [528, 99] width 194 height 15
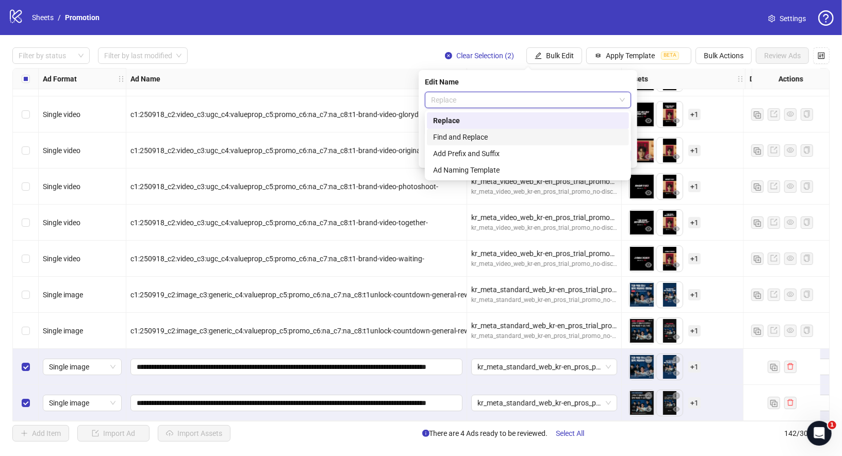
click at [524, 137] on div "Find and Replace" at bounding box center [528, 136] width 190 height 11
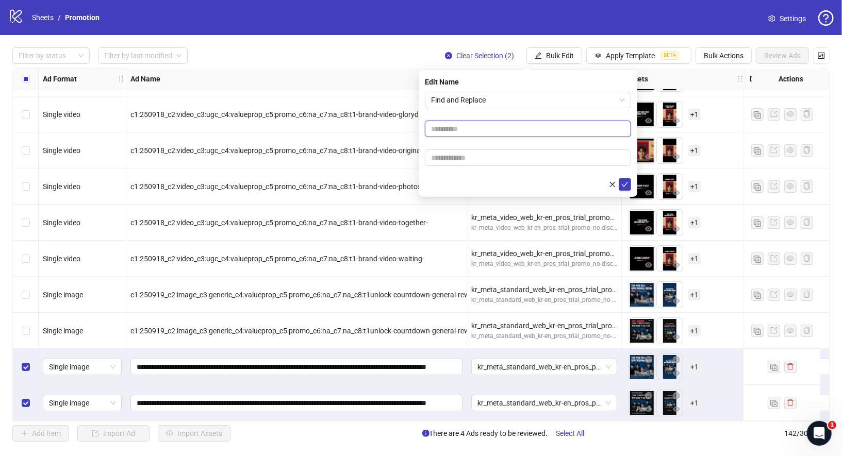
click at [545, 127] on input "text" at bounding box center [528, 129] width 206 height 16
type input "*"
click at [502, 164] on input "text" at bounding box center [528, 157] width 206 height 16
type input "*"
click at [624, 187] on icon "check" at bounding box center [624, 184] width 7 height 7
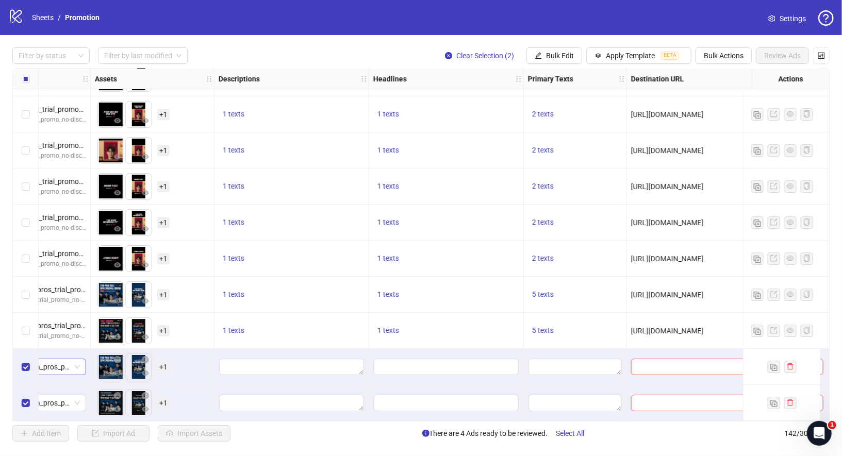
scroll to position [4795, 516]
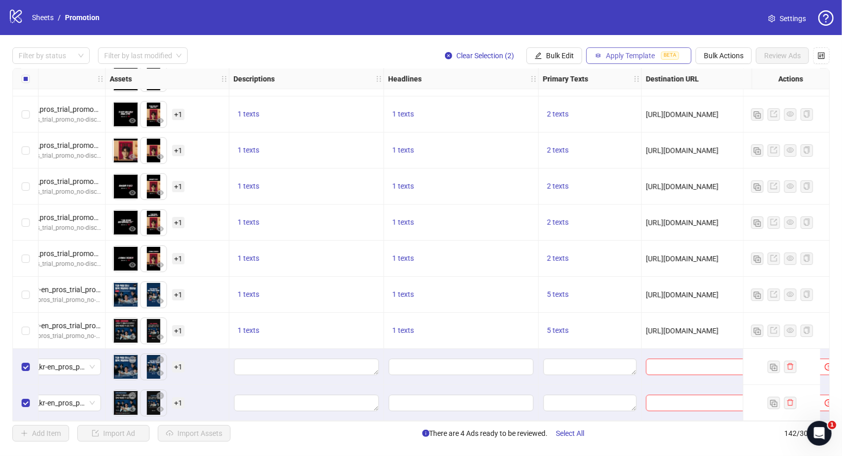
click at [652, 49] on button "Apply Template BETA" at bounding box center [638, 55] width 105 height 16
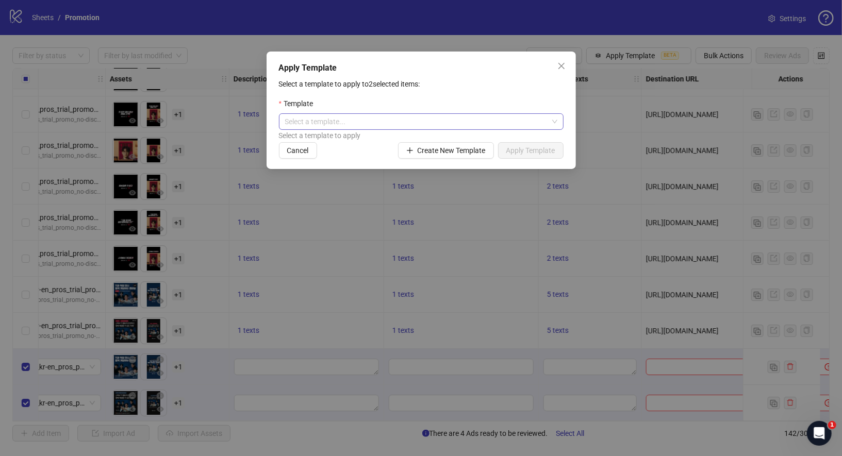
click at [475, 119] on input "search" at bounding box center [416, 121] width 263 height 15
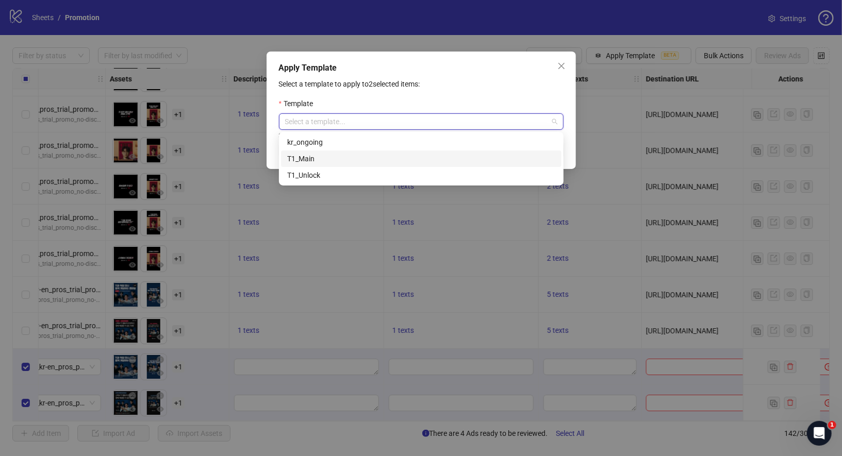
click at [349, 161] on div "T1_Main" at bounding box center [421, 158] width 268 height 11
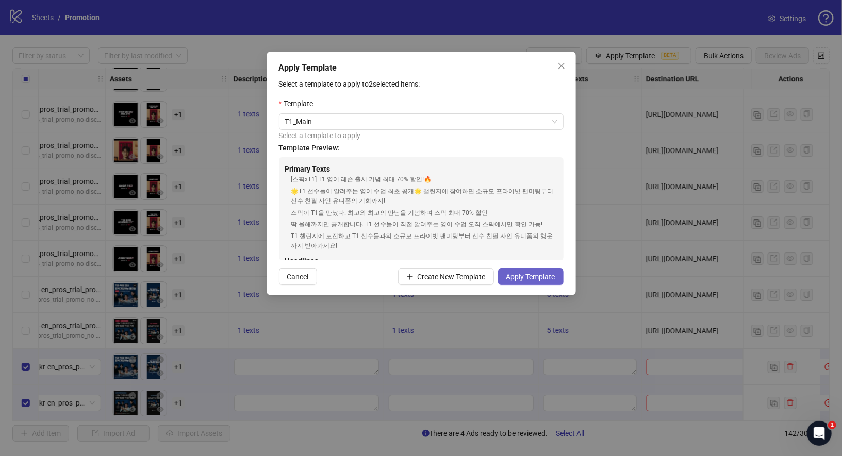
click at [546, 280] on span "Apply Template" at bounding box center [530, 277] width 49 height 8
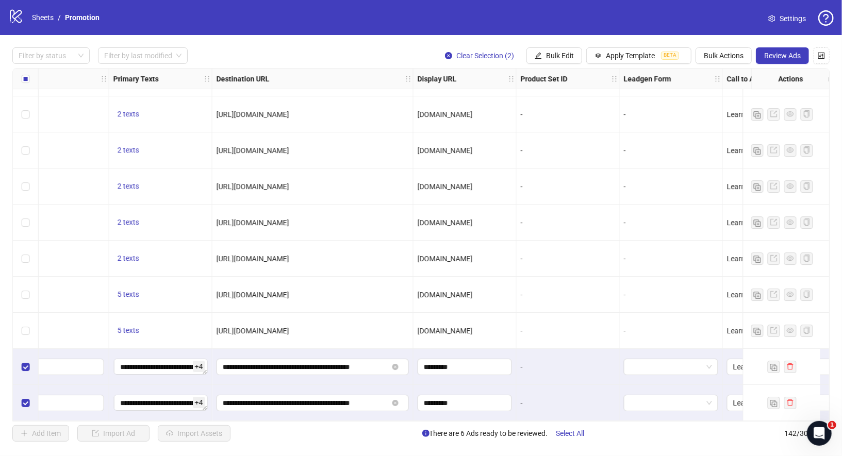
scroll to position [4795, 1045]
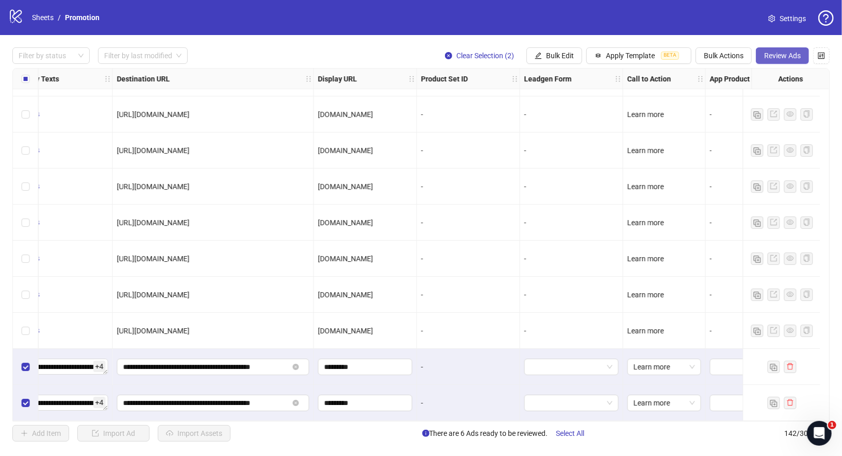
click at [796, 57] on span "Review Ads" at bounding box center [782, 56] width 37 height 8
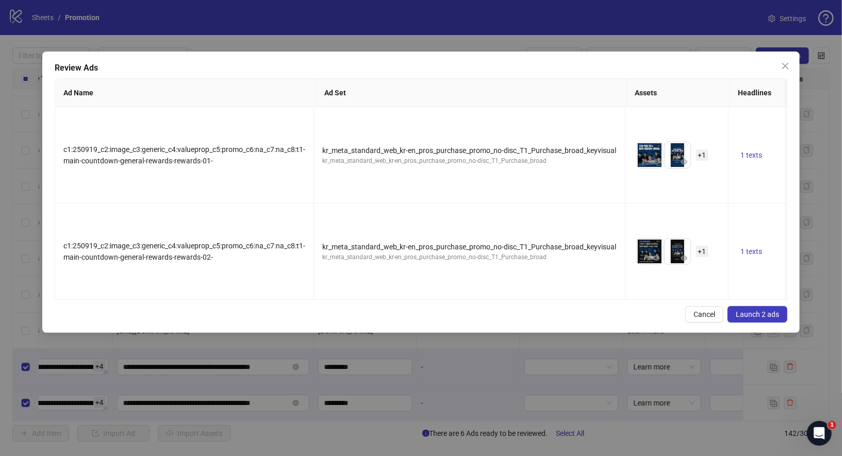
click at [758, 310] on span "Launch 2 ads" at bounding box center [757, 314] width 43 height 8
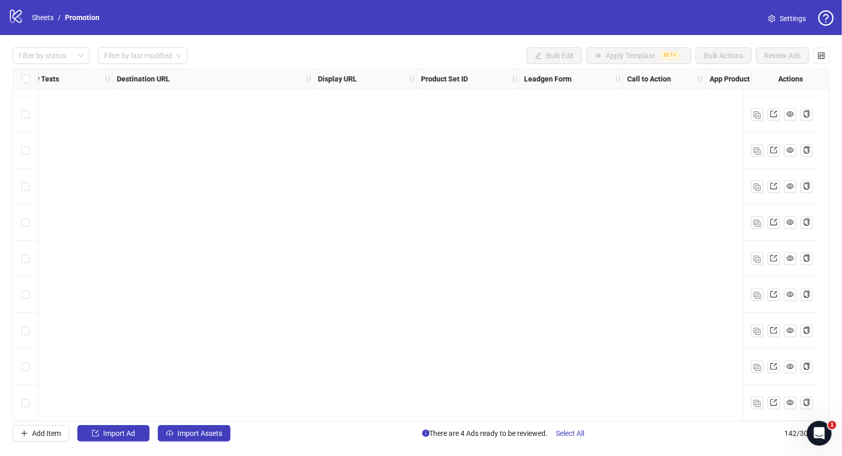
scroll to position [4795, 0]
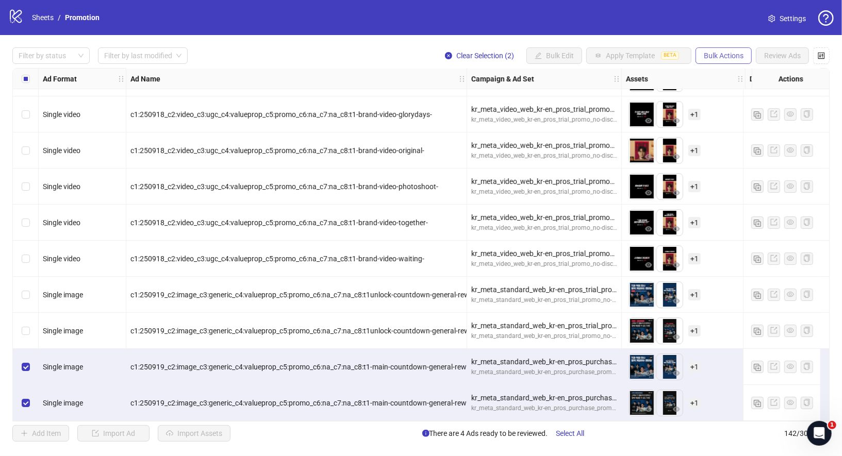
click at [737, 62] on button "Bulk Actions" at bounding box center [723, 55] width 56 height 16
click at [749, 111] on span "Duplicate with assets" at bounding box center [739, 109] width 71 height 11
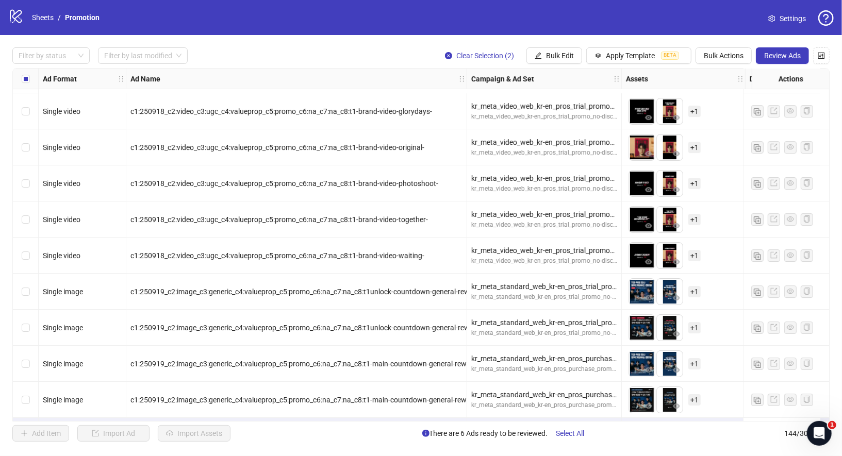
scroll to position [4867, 0]
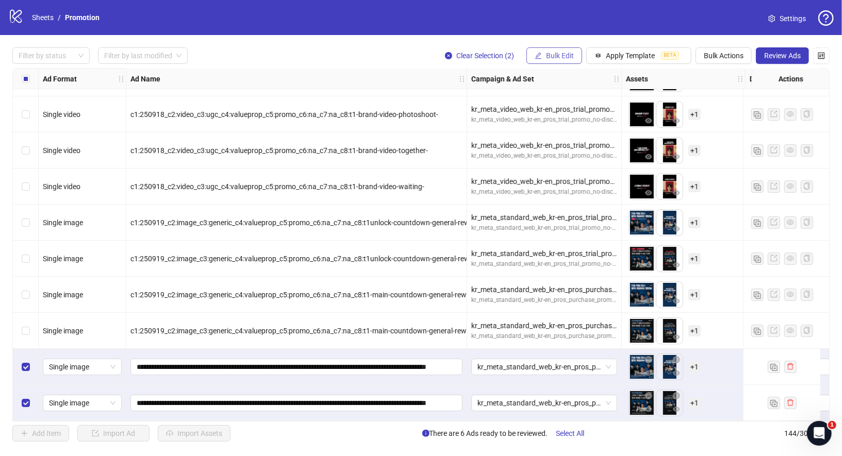
click at [567, 53] on span "Bulk Edit" at bounding box center [560, 56] width 28 height 8
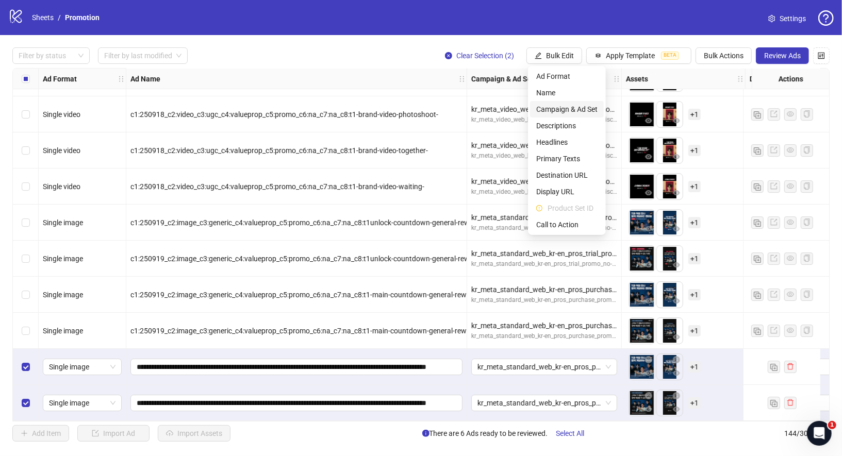
click at [572, 114] on span "Campaign & Ad Set" at bounding box center [566, 109] width 61 height 11
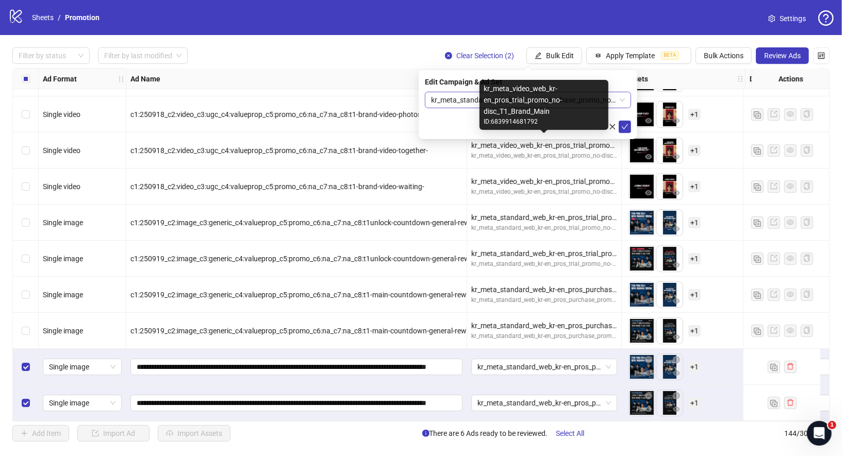
click at [471, 101] on span "kr_meta_standard_web_kr-en_pros_purchase_promo_no-disc_T1_Purchase_broad_keyvis…" at bounding box center [528, 99] width 194 height 15
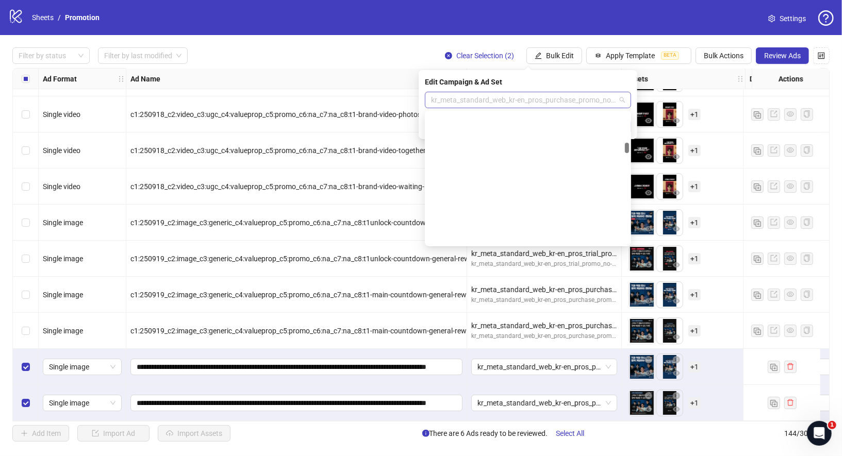
scroll to position [1225, 0]
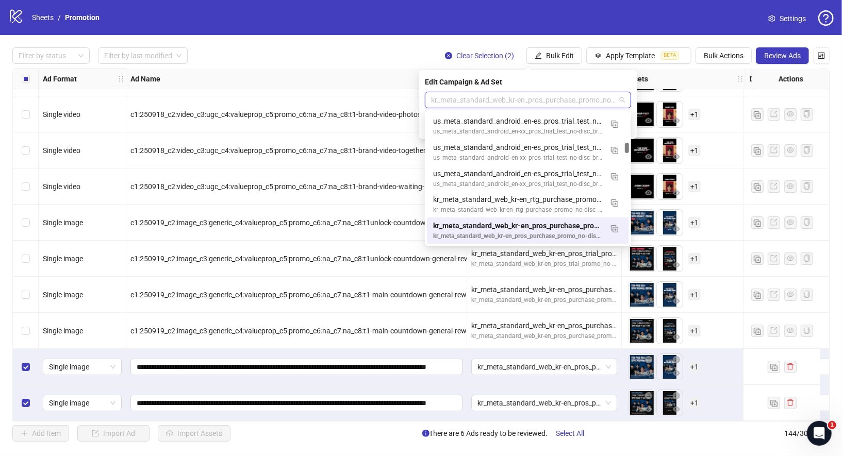
paste input "**********"
type input "**********"
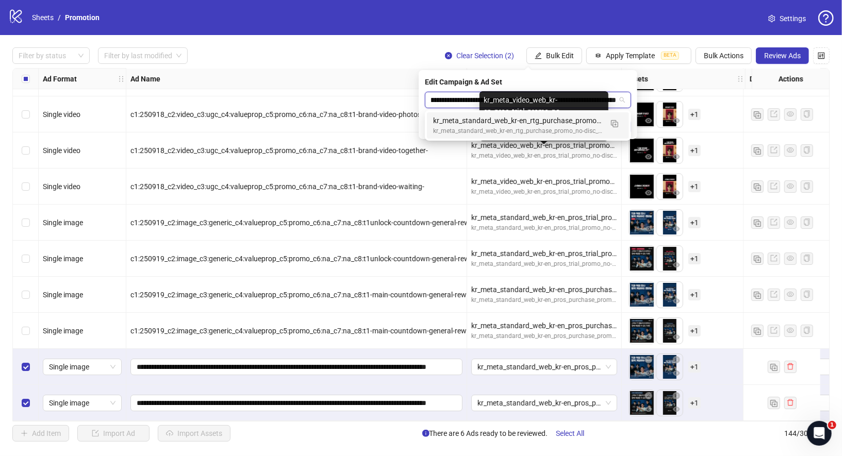
click at [544, 125] on div "kr_meta_standard_web_kr-en_rtg_purchase_promo_no-disc_T1_Purchase_unlock_keyvis…" at bounding box center [517, 120] width 169 height 11
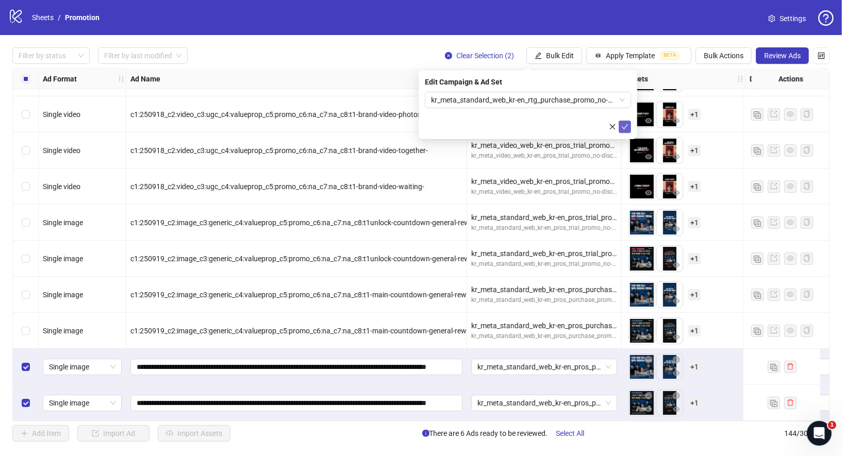
click at [624, 127] on icon "check" at bounding box center [624, 126] width 7 height 7
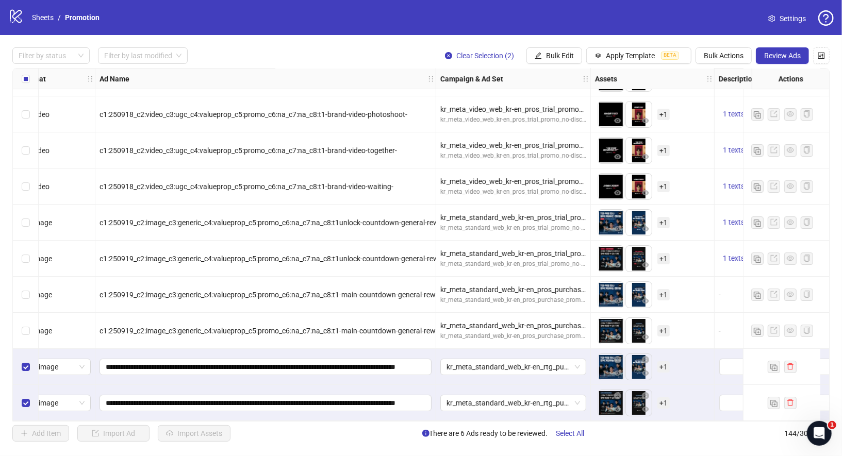
scroll to position [4867, 0]
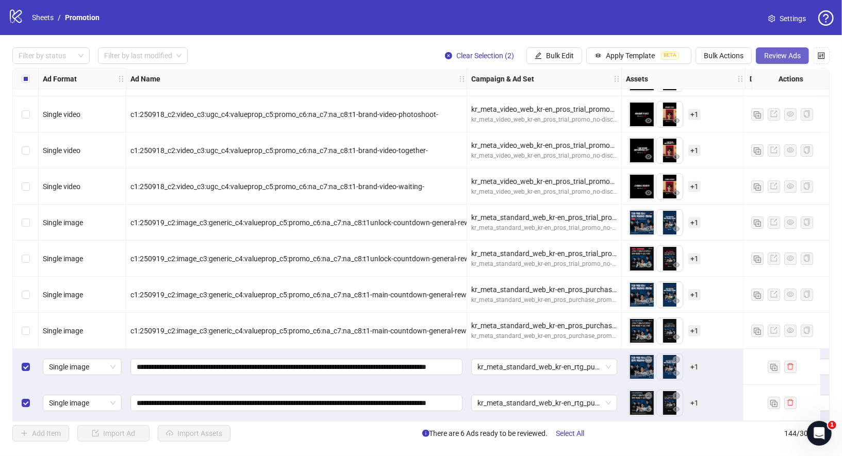
click at [791, 51] on button "Review Ads" at bounding box center [782, 55] width 53 height 16
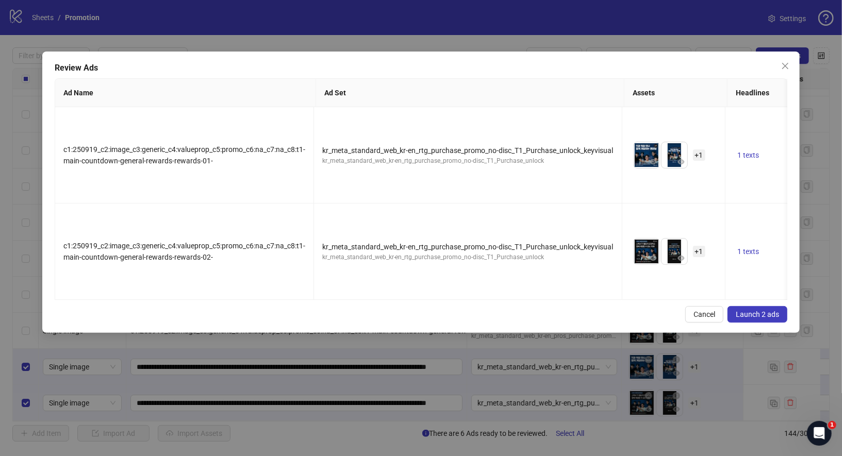
click at [752, 310] on span "Launch 2 ads" at bounding box center [757, 314] width 43 height 8
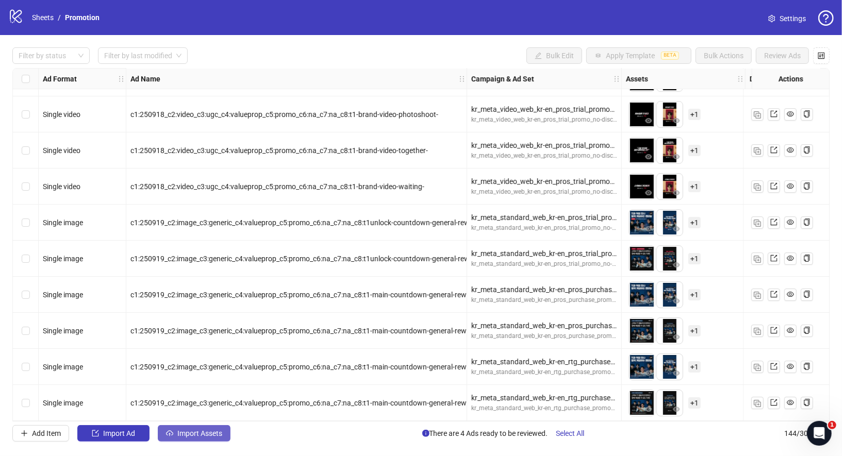
click at [197, 431] on span "Import Assets" at bounding box center [199, 433] width 45 height 8
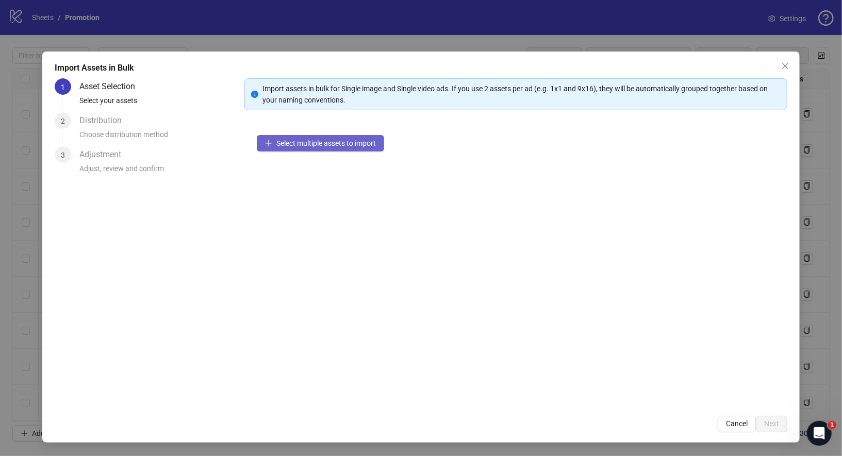
click at [319, 139] on span "Select multiple assets to import" at bounding box center [325, 143] width 99 height 8
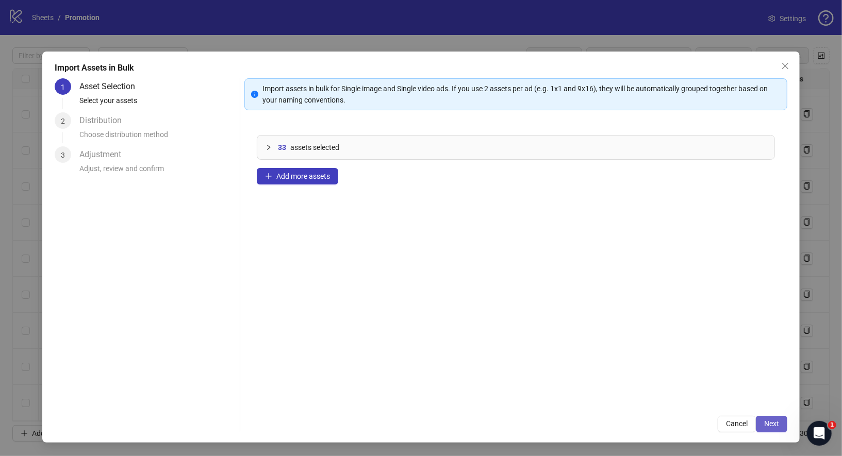
click at [772, 425] on span "Next" at bounding box center [771, 424] width 15 height 8
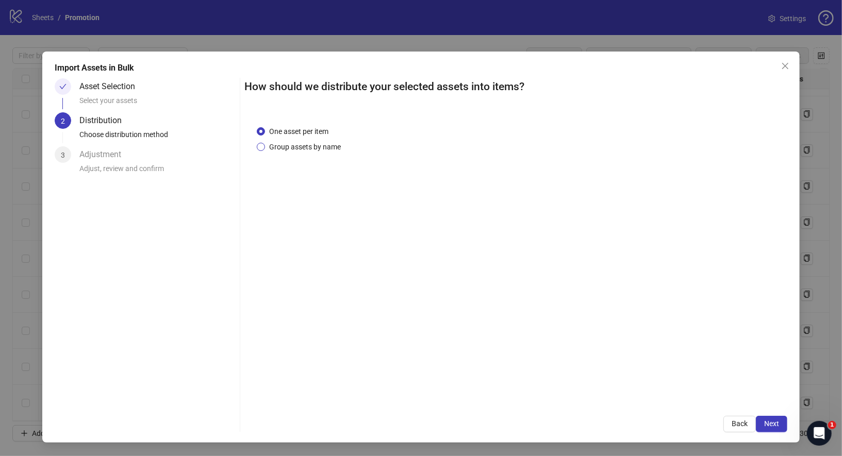
click at [296, 146] on span "Group assets by name" at bounding box center [305, 146] width 80 height 11
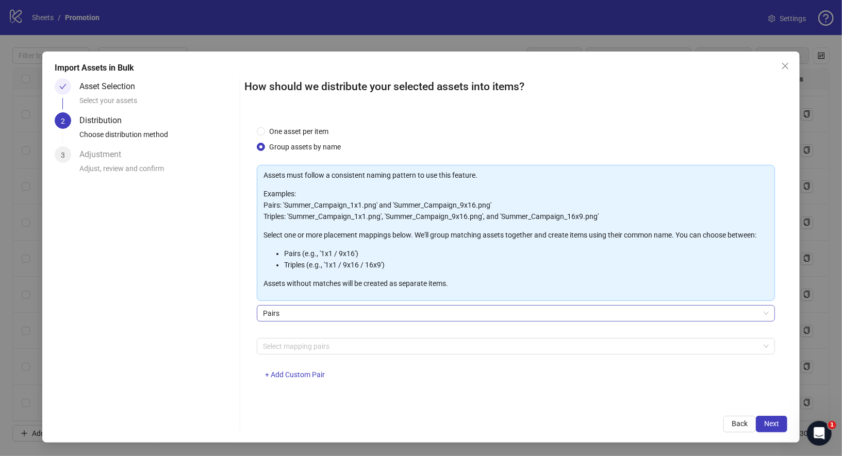
click at [320, 306] on span "Pairs" at bounding box center [516, 313] width 506 height 15
click at [328, 319] on span "Pairs" at bounding box center [516, 313] width 506 height 15
click at [321, 344] on div at bounding box center [511, 346] width 504 height 14
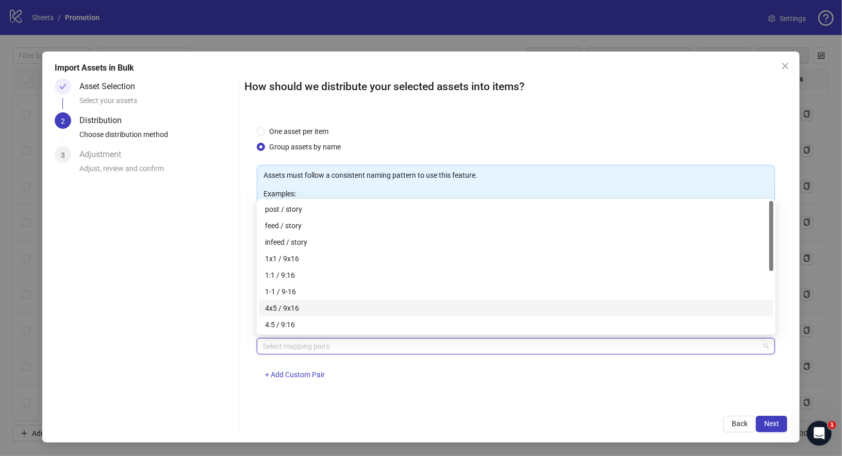
click at [326, 315] on div "4x5 / 9x16" at bounding box center [516, 308] width 514 height 16
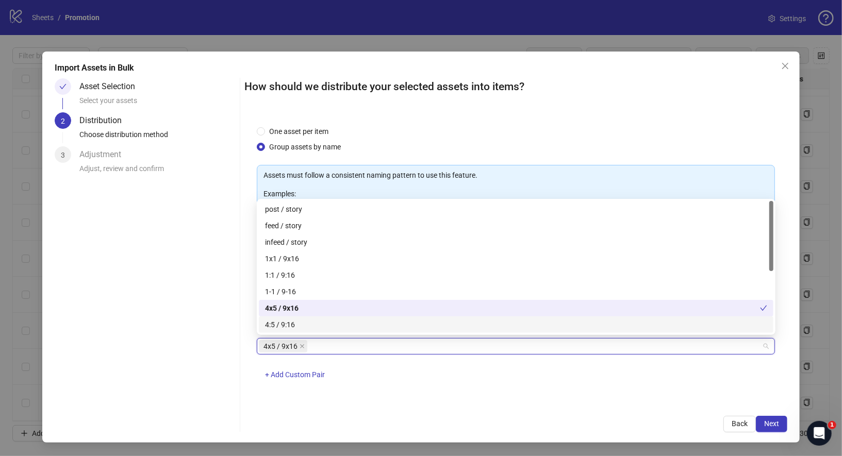
click at [314, 346] on div "4x5 / 9x16" at bounding box center [511, 346] width 504 height 14
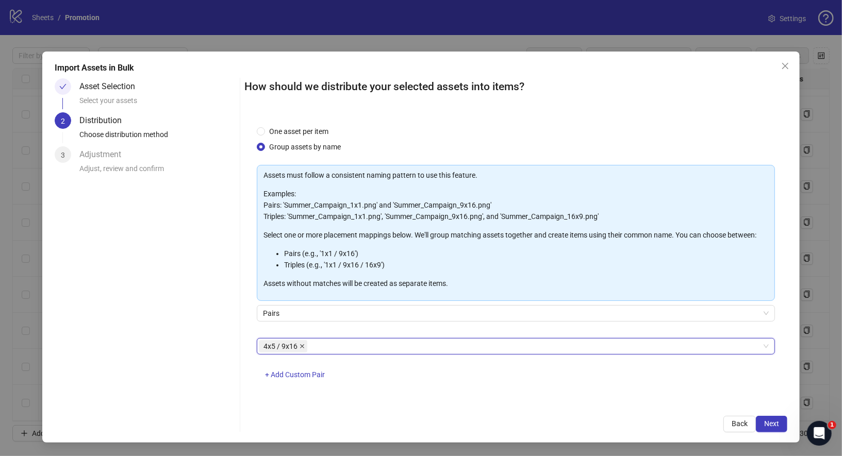
click at [299, 347] on icon "close" at bounding box center [301, 346] width 5 height 5
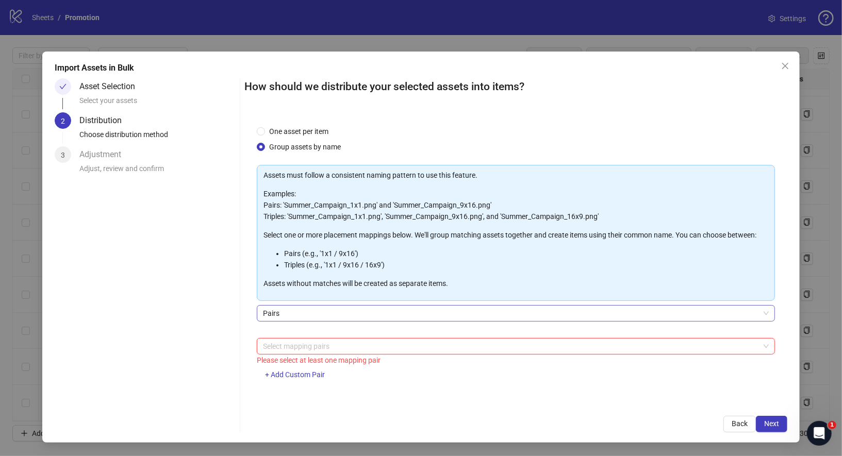
click at [315, 315] on span "Pairs" at bounding box center [516, 313] width 506 height 15
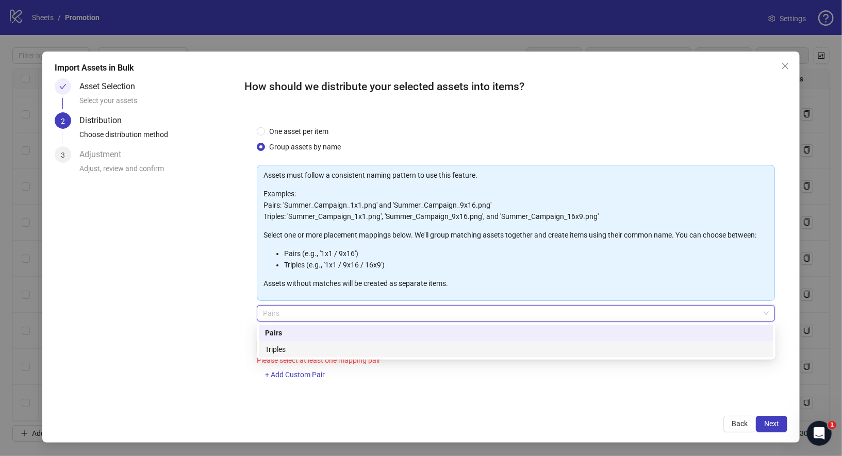
click at [313, 351] on div "Triples" at bounding box center [516, 349] width 502 height 11
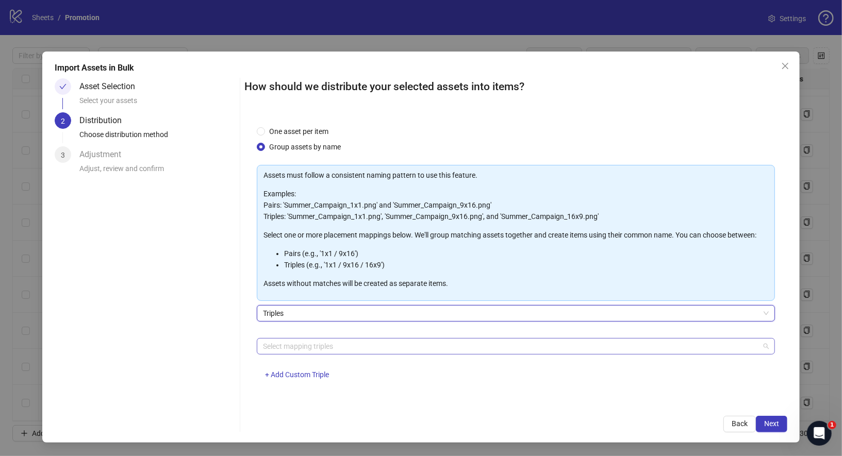
click at [324, 351] on div at bounding box center [511, 346] width 504 height 14
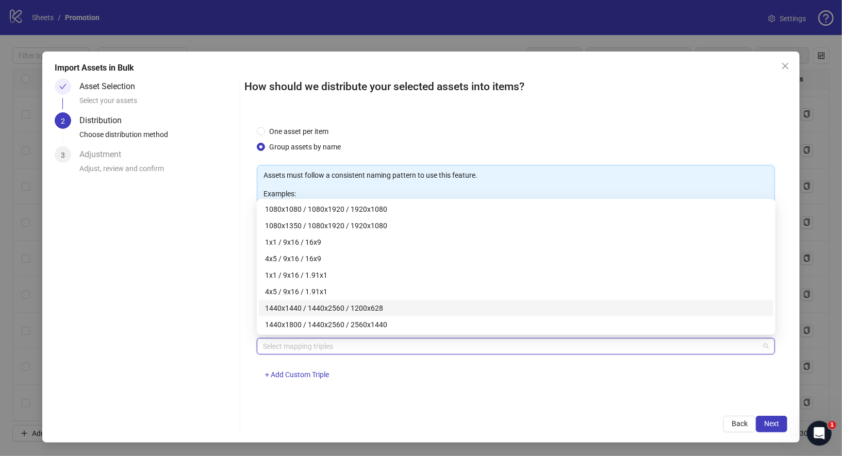
click at [325, 309] on div "1440x1440 / 1440x2560 / 1200x628" at bounding box center [516, 308] width 502 height 11
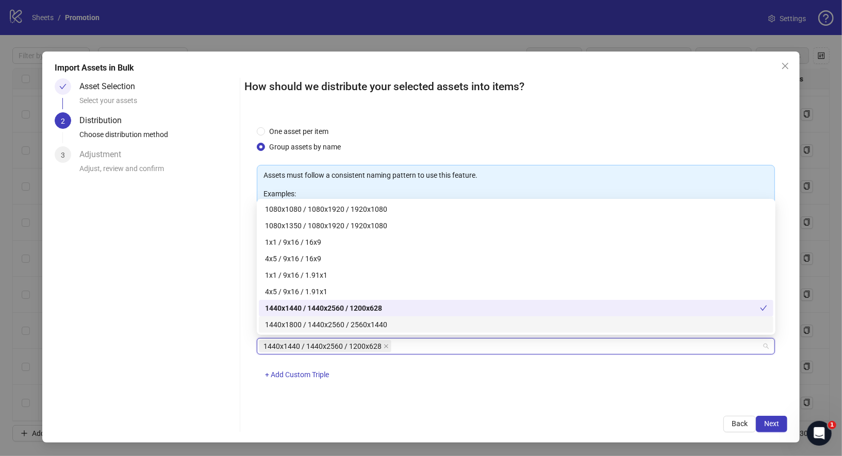
click at [325, 325] on div "1440x1800 / 1440x2560 / 2560x1440" at bounding box center [516, 324] width 502 height 11
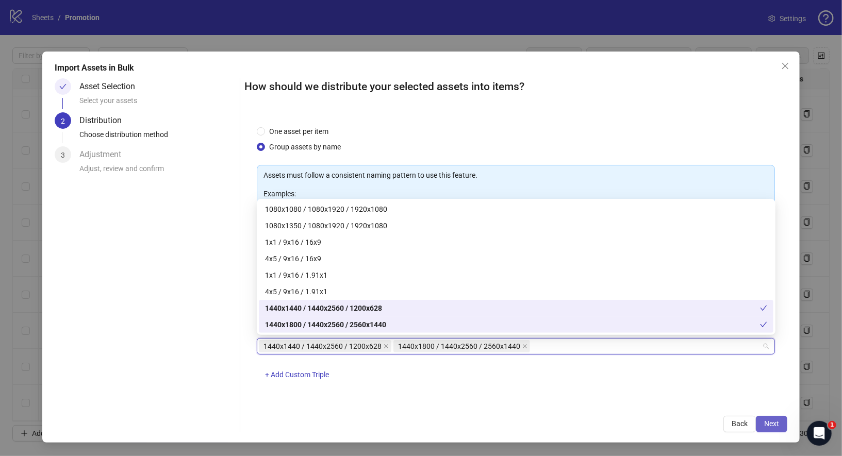
click at [785, 426] on button "Next" at bounding box center [771, 424] width 31 height 16
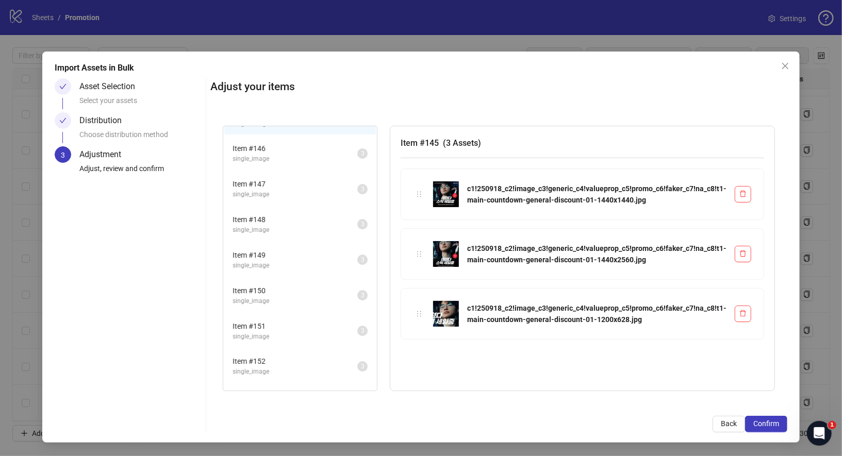
scroll to position [0, 0]
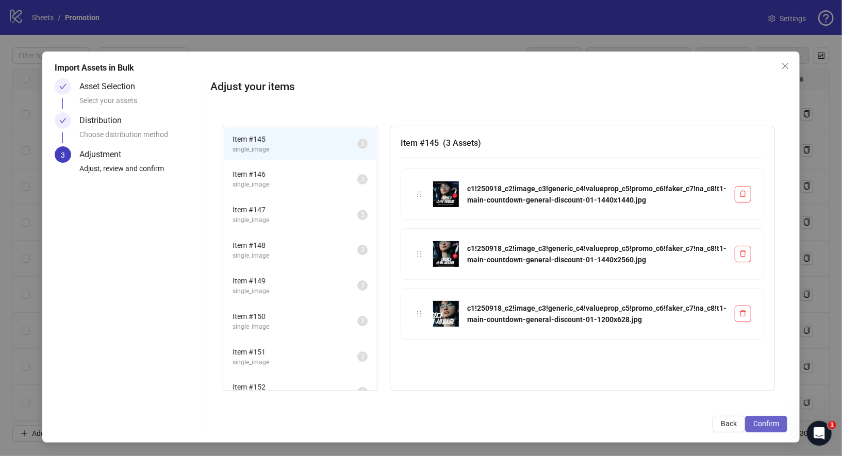
click at [761, 421] on span "Confirm" at bounding box center [766, 424] width 26 height 8
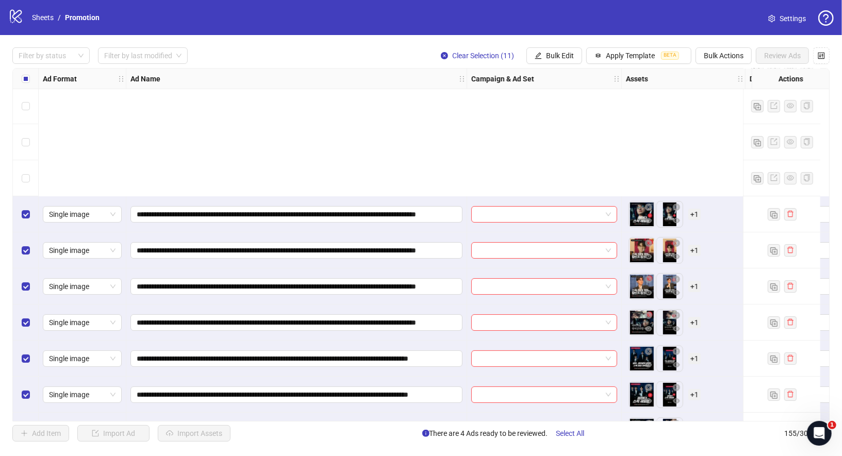
scroll to position [5264, 0]
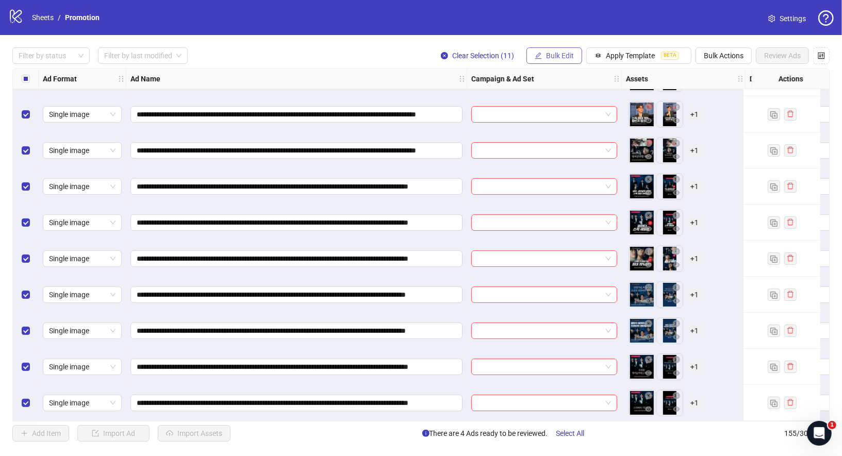
click at [556, 61] on button "Bulk Edit" at bounding box center [554, 55] width 56 height 16
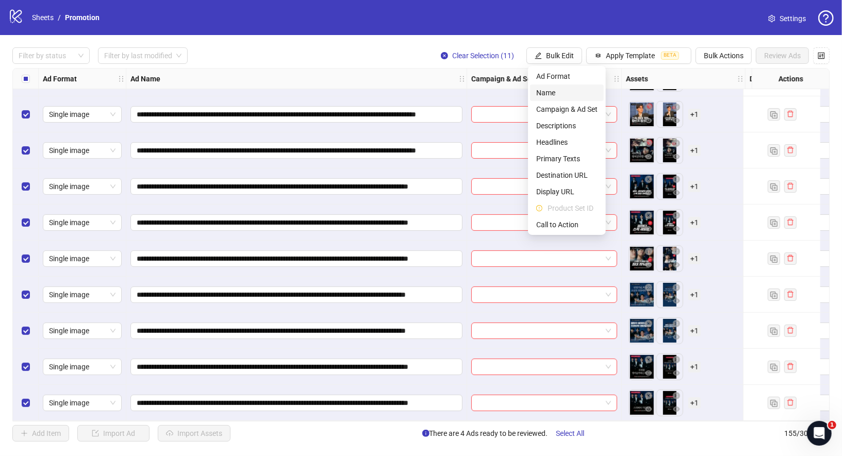
click at [565, 92] on span "Name" at bounding box center [566, 92] width 61 height 11
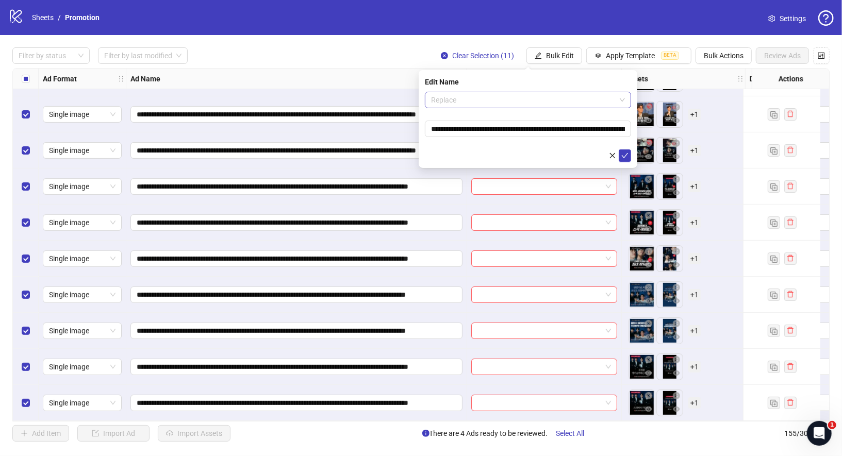
click at [478, 101] on span "Replace" at bounding box center [528, 99] width 194 height 15
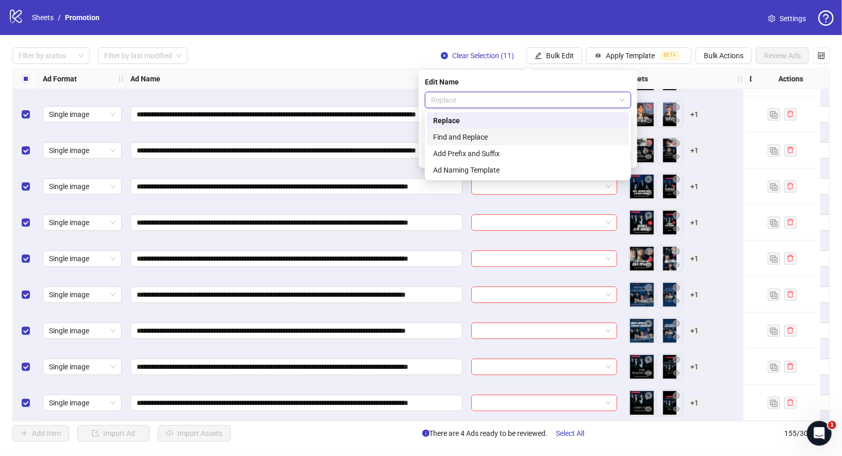
click at [480, 139] on div "Find and Replace" at bounding box center [528, 136] width 190 height 11
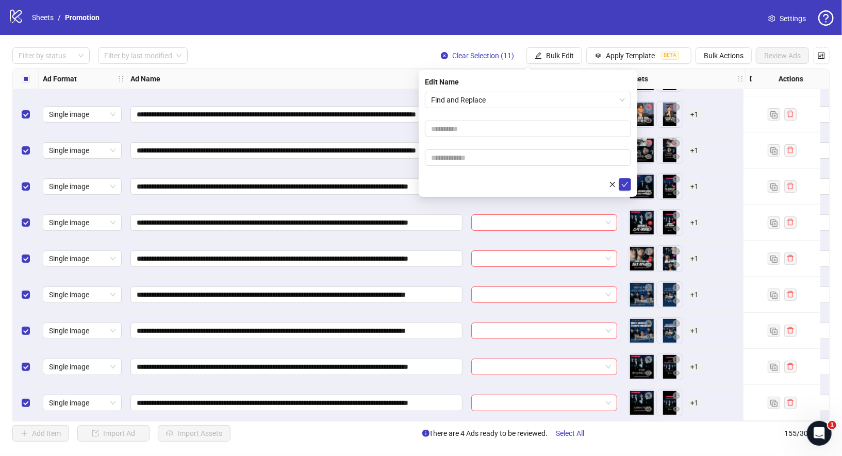
click at [484, 120] on form "Find and Replace" at bounding box center [528, 141] width 206 height 99
click at [484, 121] on input "text" at bounding box center [528, 129] width 206 height 16
type input "*"
click at [472, 152] on input "text" at bounding box center [528, 157] width 206 height 16
type input "*"
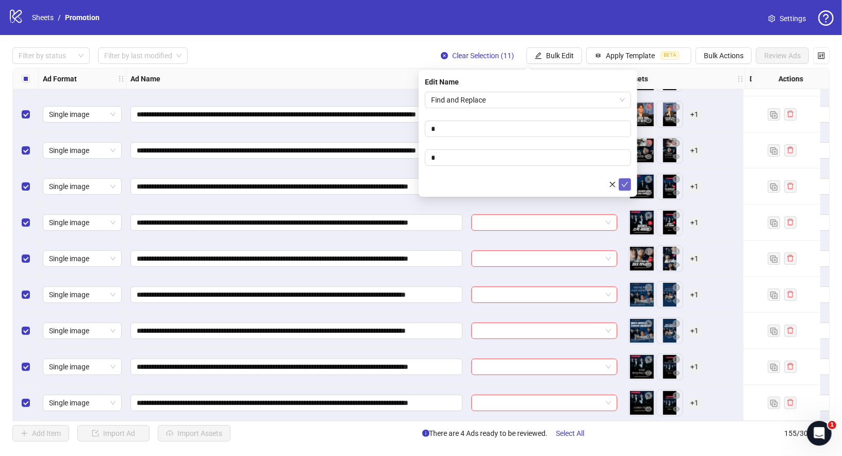
click at [622, 188] on span "submit" at bounding box center [624, 184] width 7 height 8
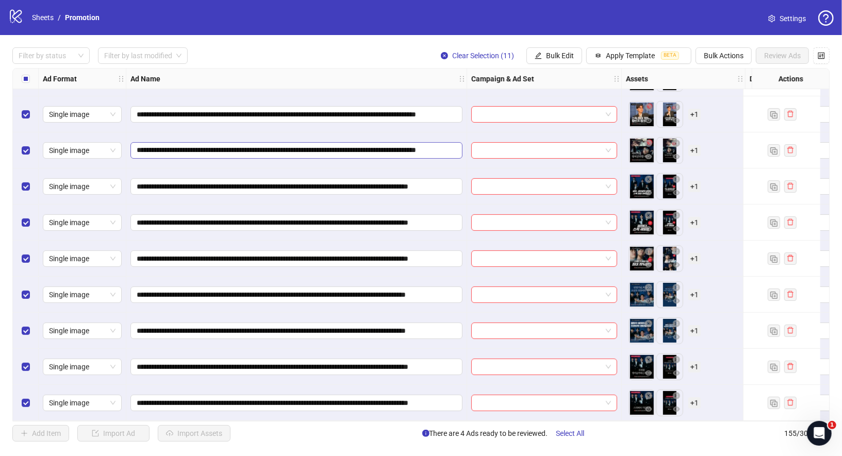
scroll to position [0, 0]
click at [565, 53] on span "Bulk Edit" at bounding box center [560, 56] width 28 height 8
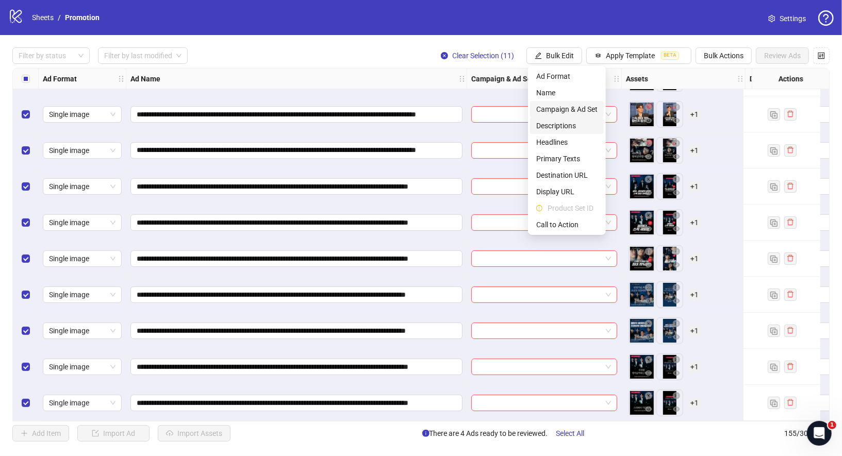
click at [584, 107] on span "Campaign & Ad Set" at bounding box center [566, 109] width 61 height 11
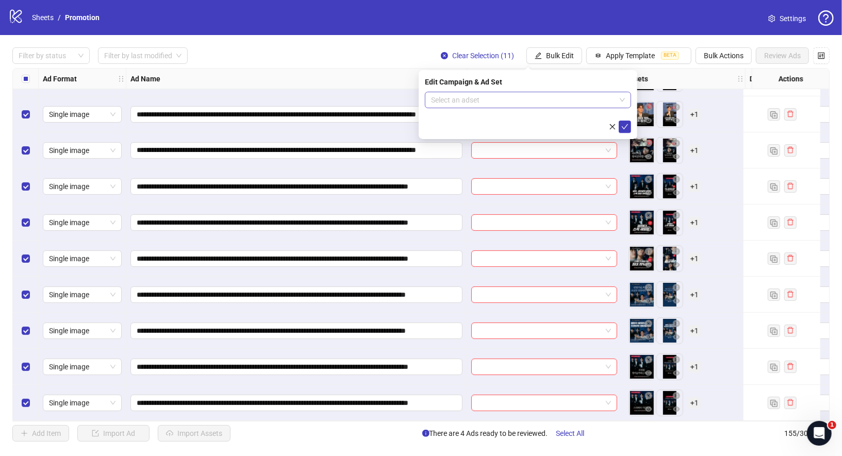
click at [488, 103] on input "search" at bounding box center [523, 99] width 185 height 15
paste input "**********"
type input "**********"
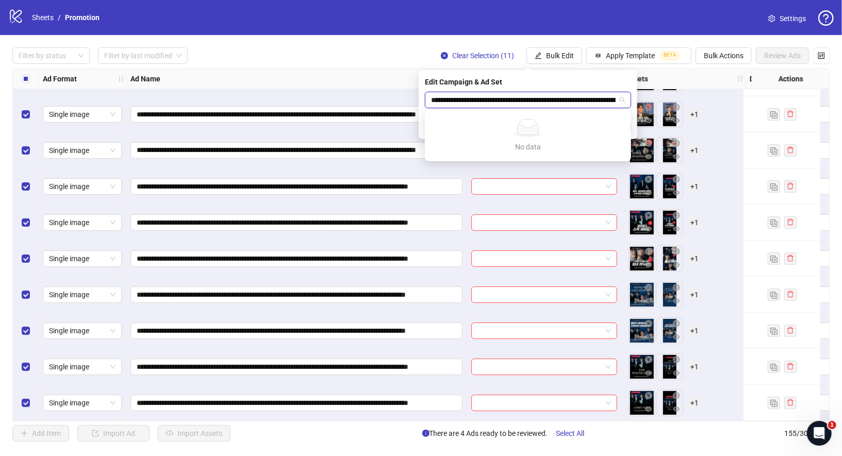
scroll to position [0, 93]
click at [592, 105] on input "**********" at bounding box center [523, 99] width 185 height 15
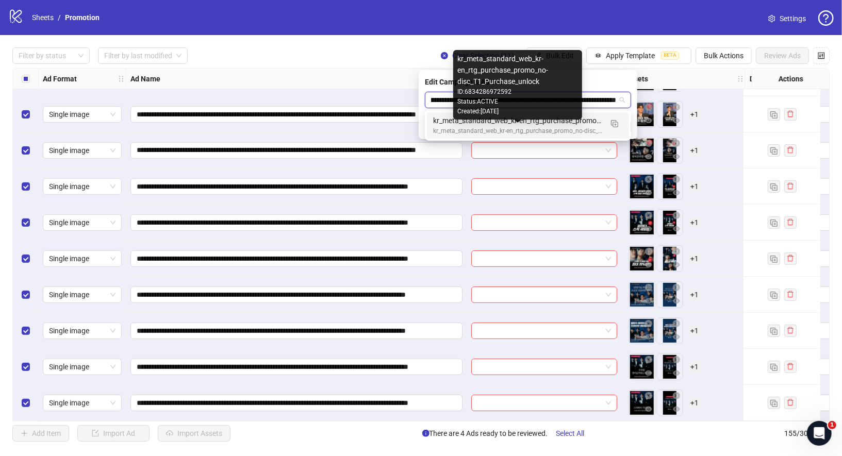
click at [551, 129] on div "kr_meta_standard_web_kr-en_rtg_purchase_promo_no-disc_T1_Purchase_unlock" at bounding box center [517, 131] width 169 height 10
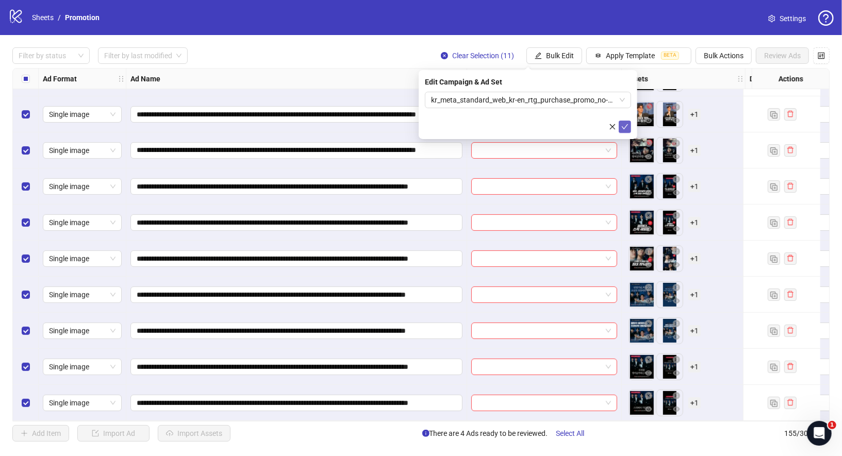
click at [627, 132] on button "submit" at bounding box center [625, 127] width 12 height 12
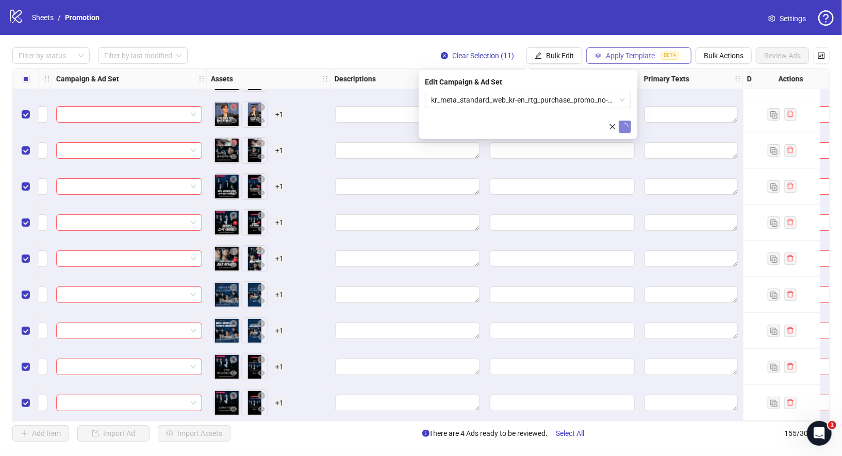
scroll to position [5264, 435]
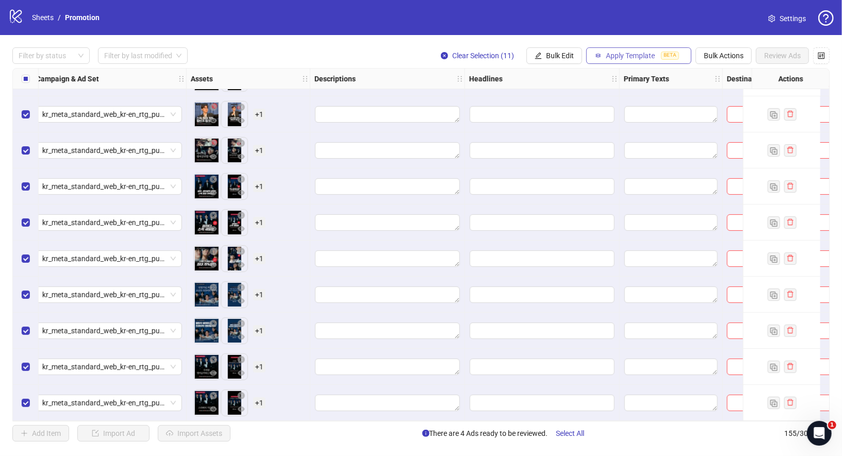
click at [624, 58] on span "Apply Template" at bounding box center [630, 56] width 49 height 8
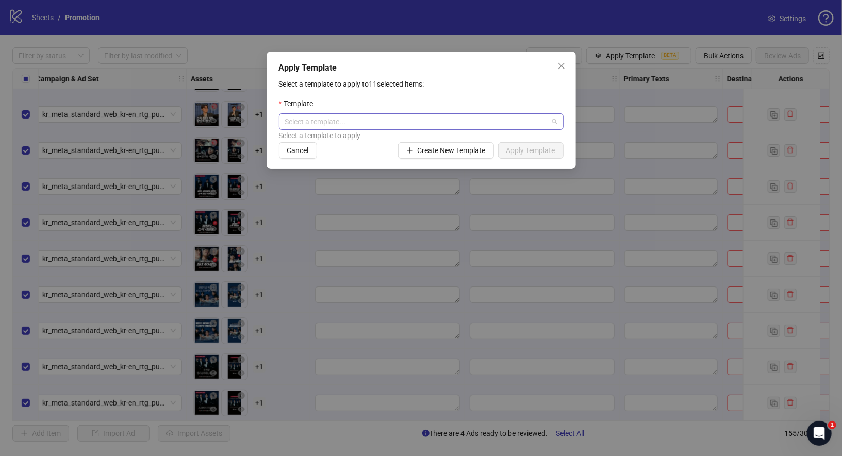
click at [468, 113] on div "Select a template..." at bounding box center [421, 121] width 285 height 16
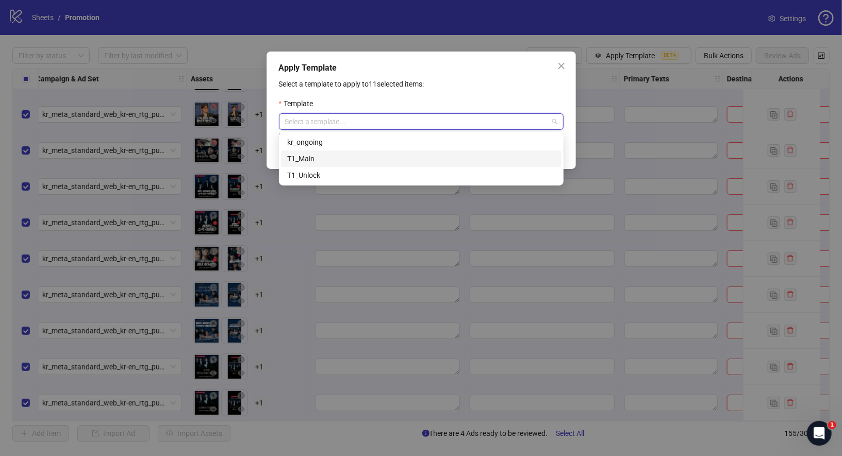
click at [364, 163] on div "T1_Main" at bounding box center [421, 158] width 268 height 11
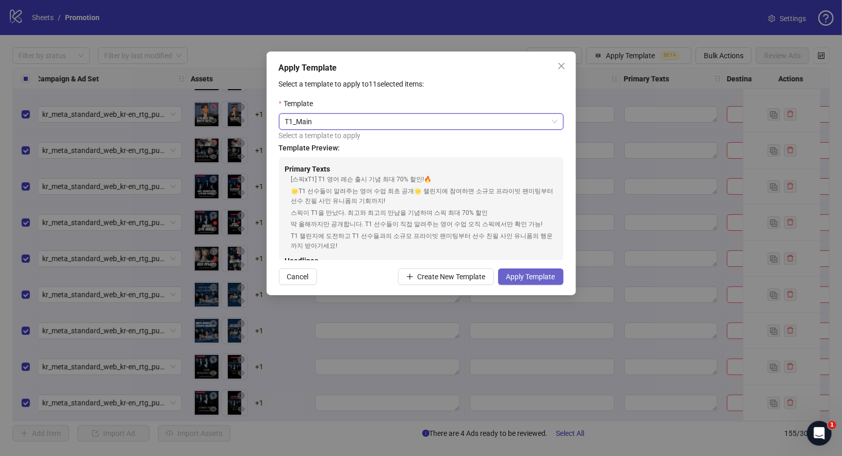
click at [523, 274] on span "Apply Template" at bounding box center [530, 277] width 49 height 8
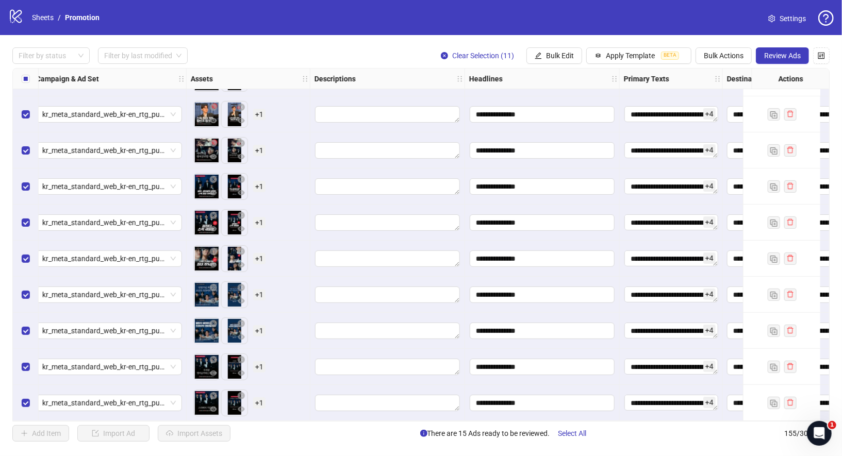
scroll to position [5264, 0]
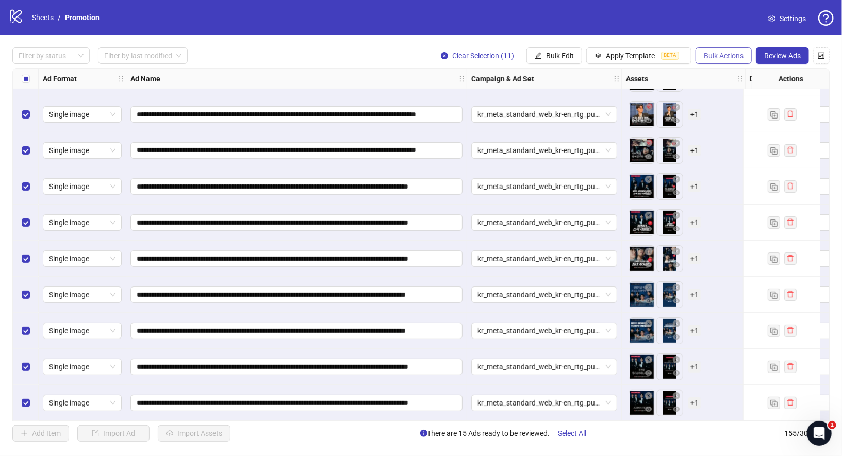
click at [712, 59] on span "Bulk Actions" at bounding box center [724, 56] width 40 height 8
click at [736, 109] on span "Duplicate with assets" at bounding box center [739, 109] width 71 height 11
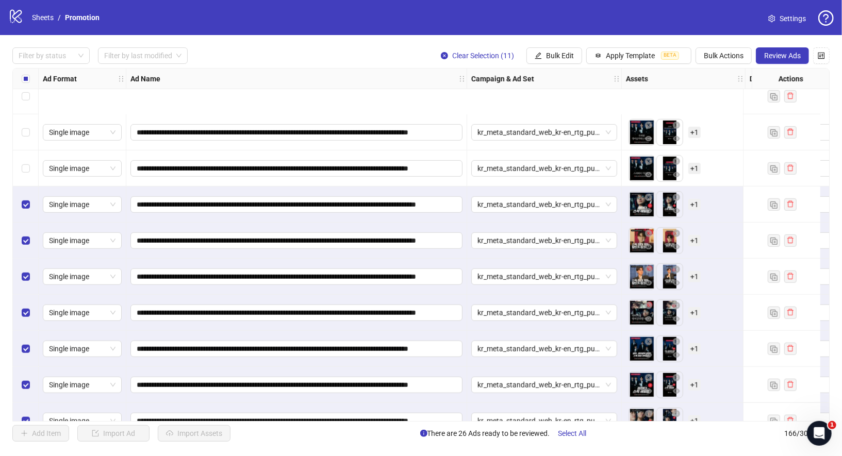
scroll to position [5661, 0]
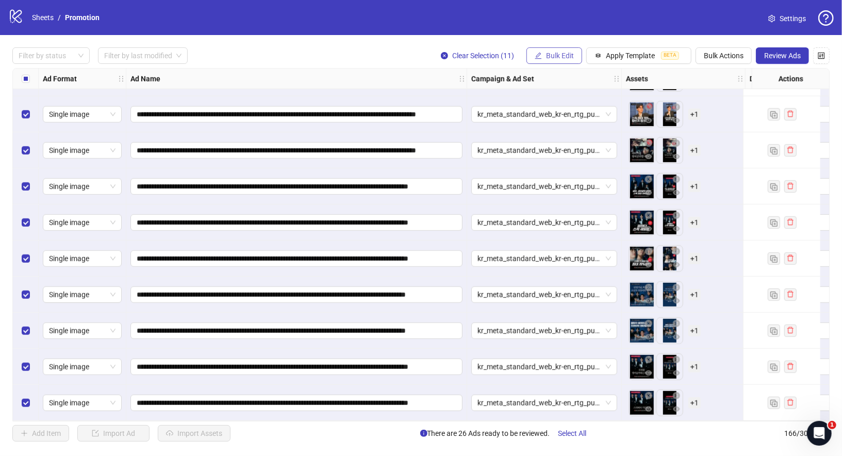
click at [569, 56] on span "Bulk Edit" at bounding box center [560, 56] width 28 height 8
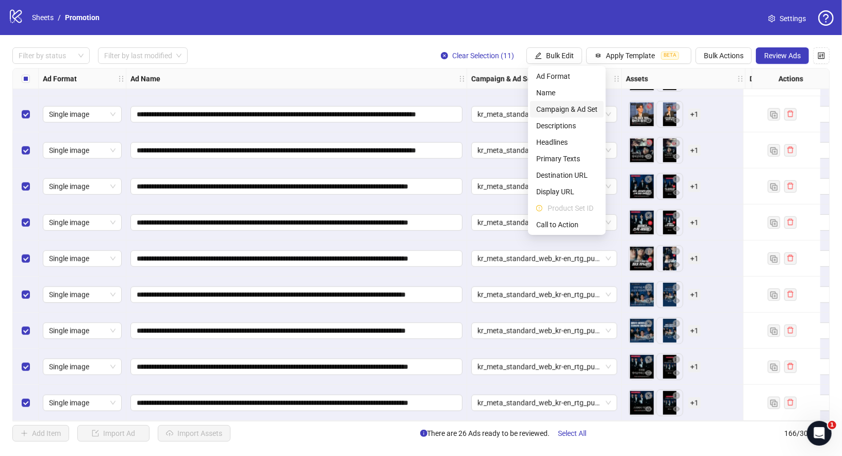
click at [571, 110] on span "Campaign & Ad Set" at bounding box center [566, 109] width 61 height 11
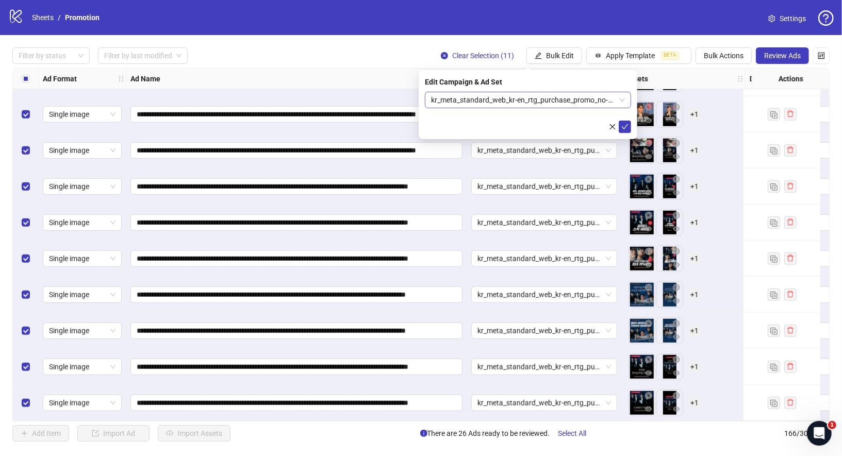
click at [491, 104] on span "kr_meta_standard_web_kr-en_rtg_purchase_promo_no-disc_T1_Purchase_unlock_main" at bounding box center [528, 99] width 194 height 15
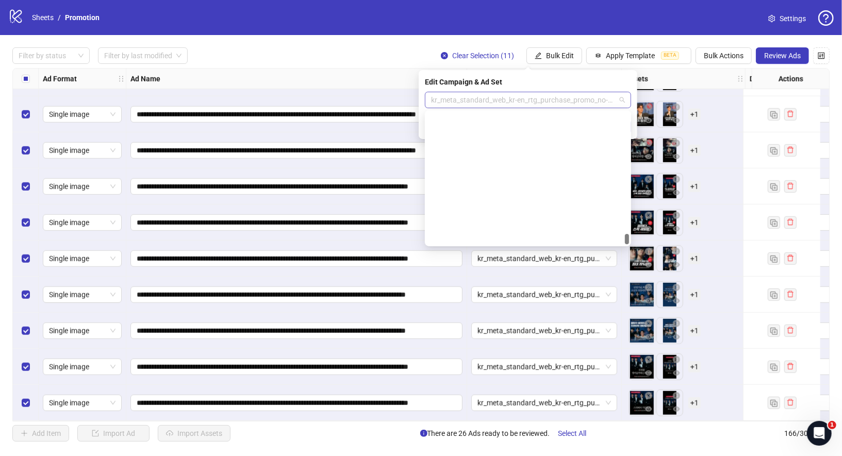
scroll to position [4936, 0]
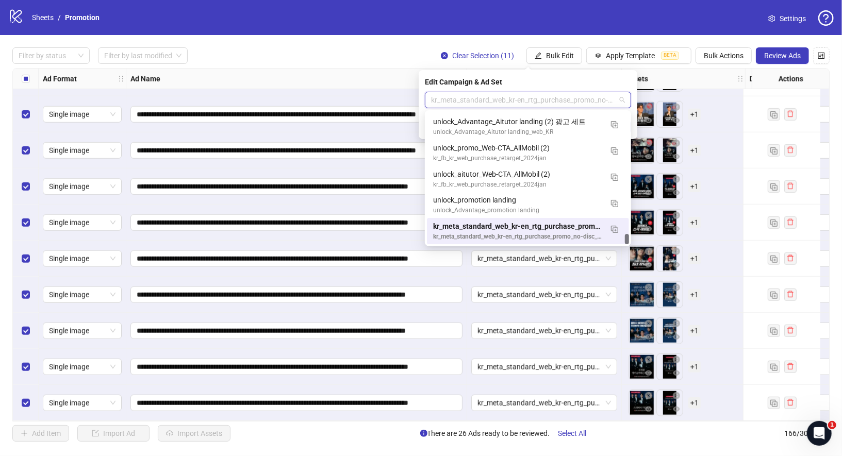
paste input "**********"
type input "**********"
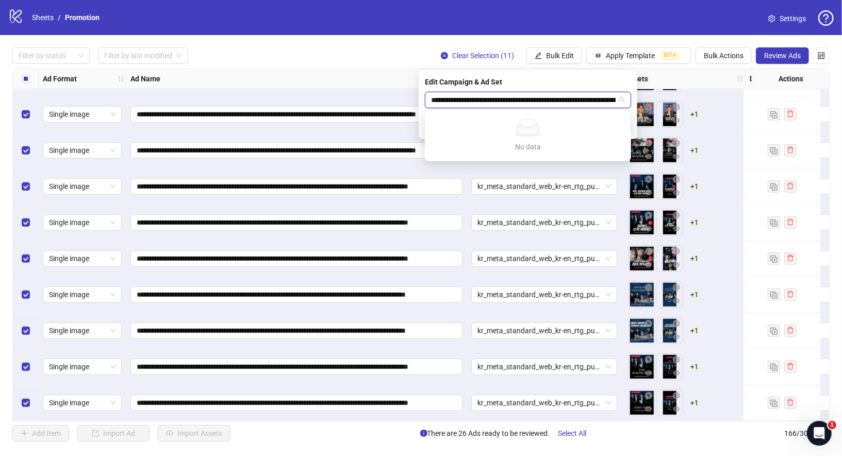
scroll to position [0, 95]
click at [580, 105] on input "**********" at bounding box center [523, 99] width 185 height 15
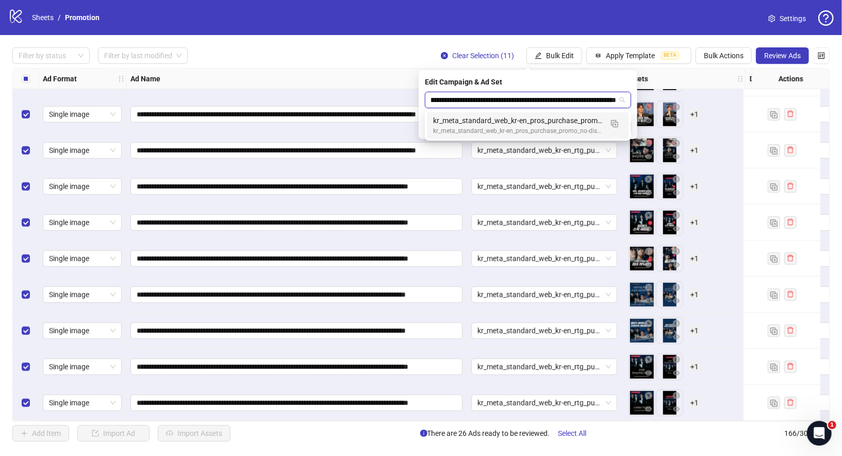
click at [573, 130] on div "kr_meta_standard_web_kr-en_pros_purchase_promo_no-disc_T1_Purchase_broad" at bounding box center [517, 131] width 169 height 10
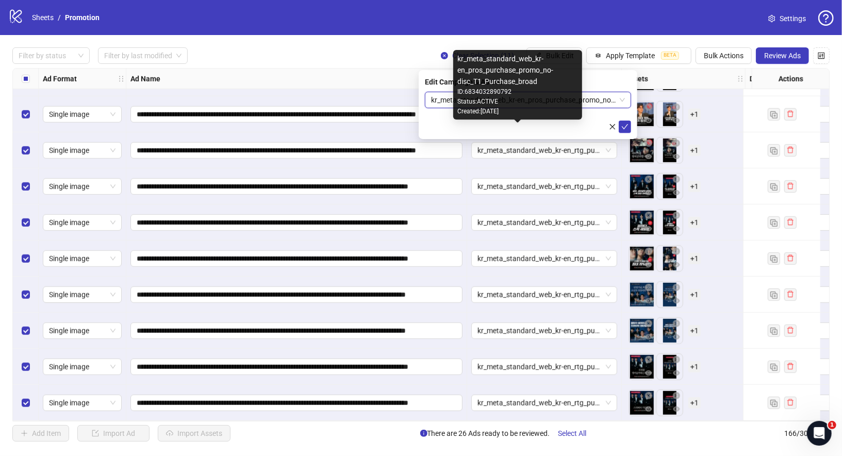
scroll to position [0, 0]
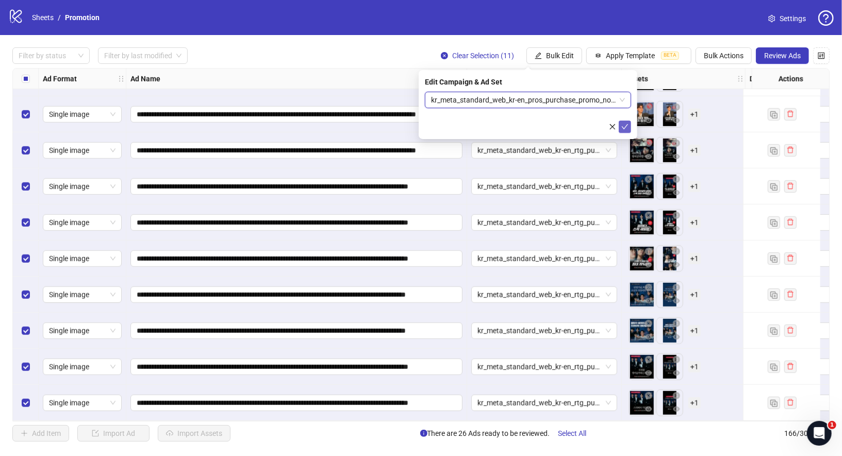
click at [629, 126] on button "submit" at bounding box center [625, 127] width 12 height 12
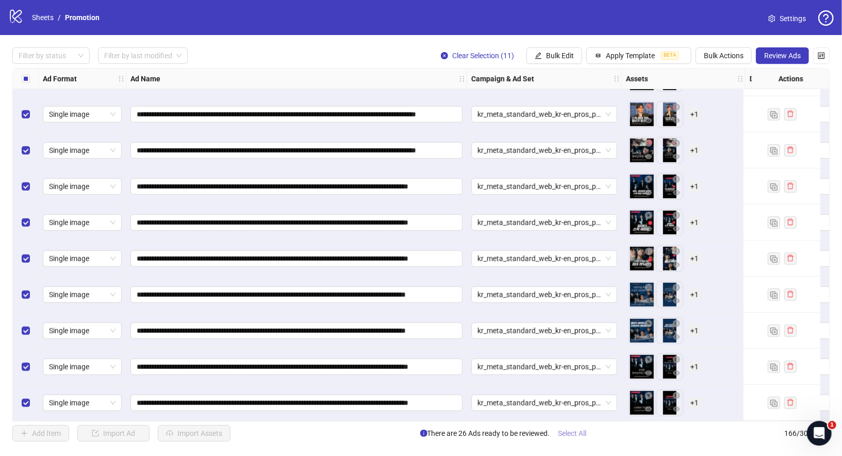
click at [578, 428] on button "Select All" at bounding box center [572, 433] width 45 height 16
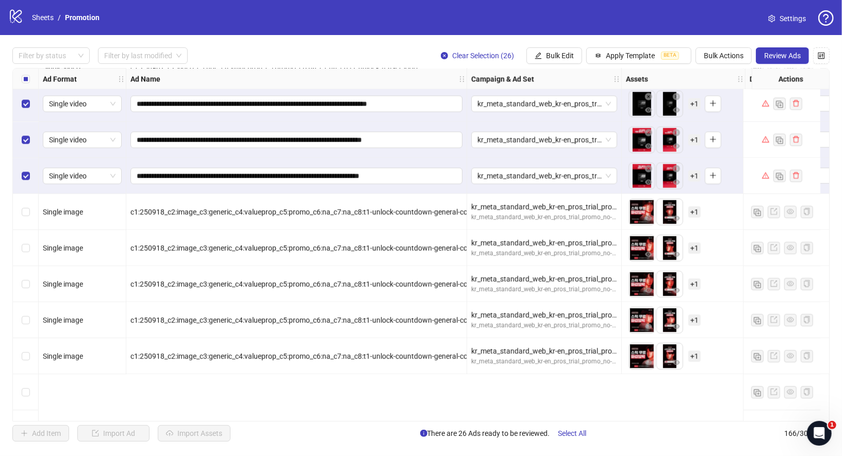
scroll to position [3855, 0]
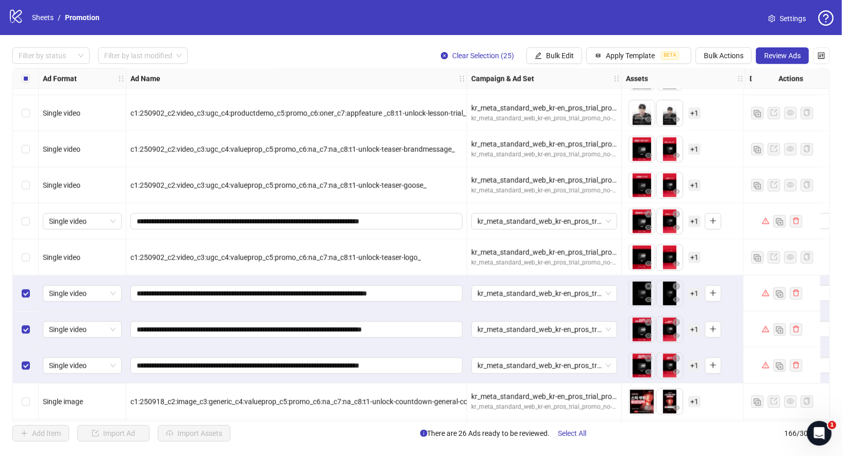
click at [29, 290] on div "Select row 113" at bounding box center [26, 294] width 26 height 36
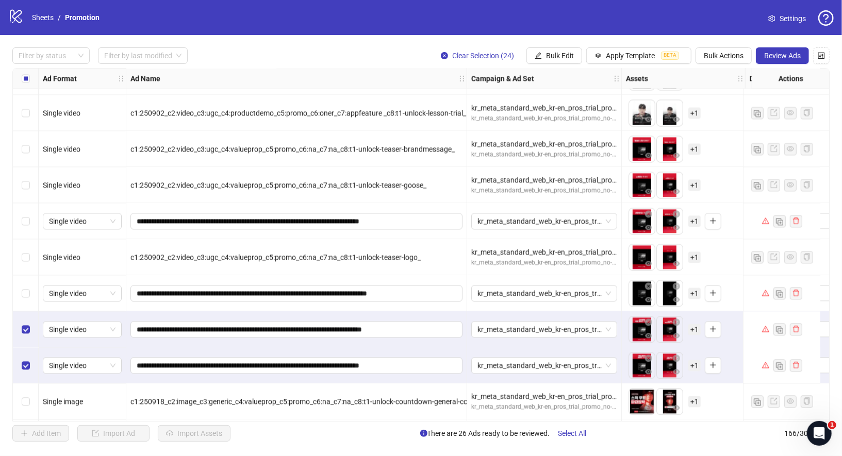
click at [29, 326] on div "Select row 114" at bounding box center [26, 330] width 26 height 36
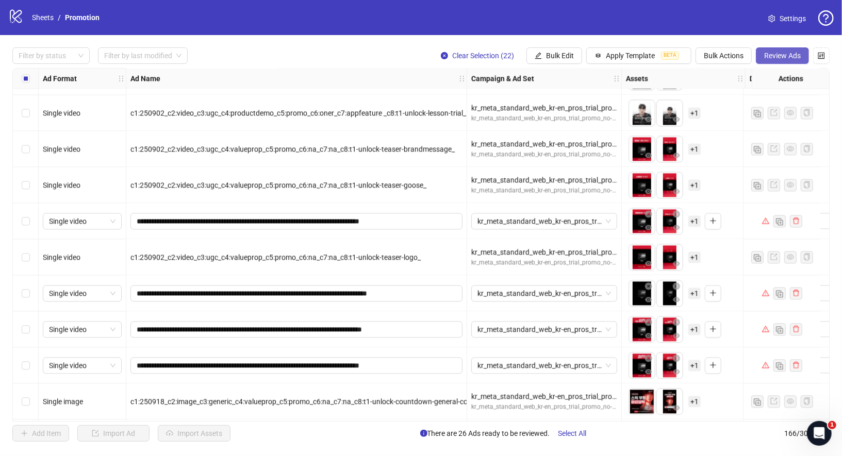
click at [796, 49] on button "Review Ads" at bounding box center [782, 55] width 53 height 16
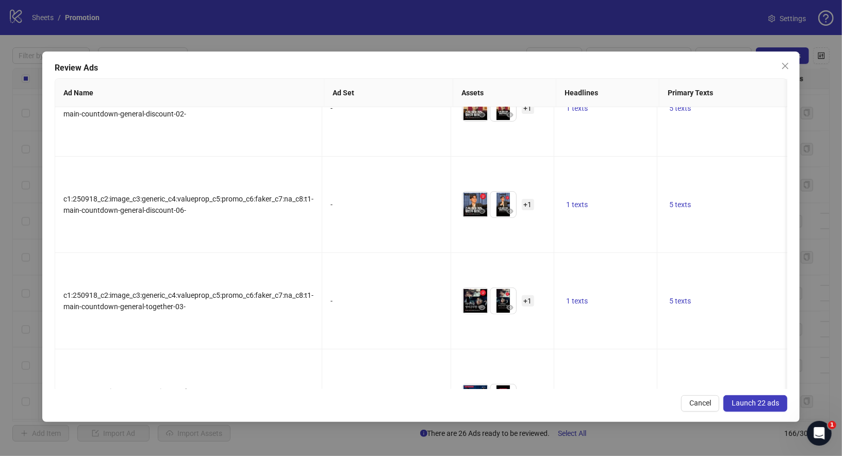
scroll to position [0, 0]
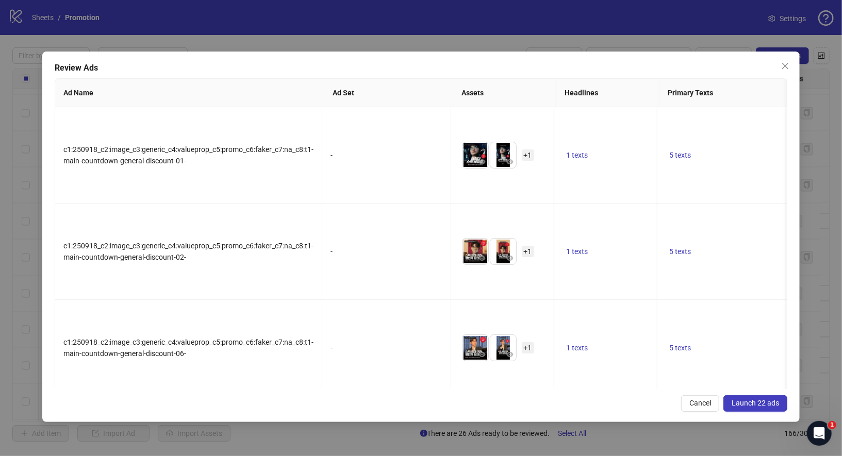
click at [762, 402] on span "Launch 22 ads" at bounding box center [754, 403] width 47 height 8
